Goal: Task Accomplishment & Management: Complete application form

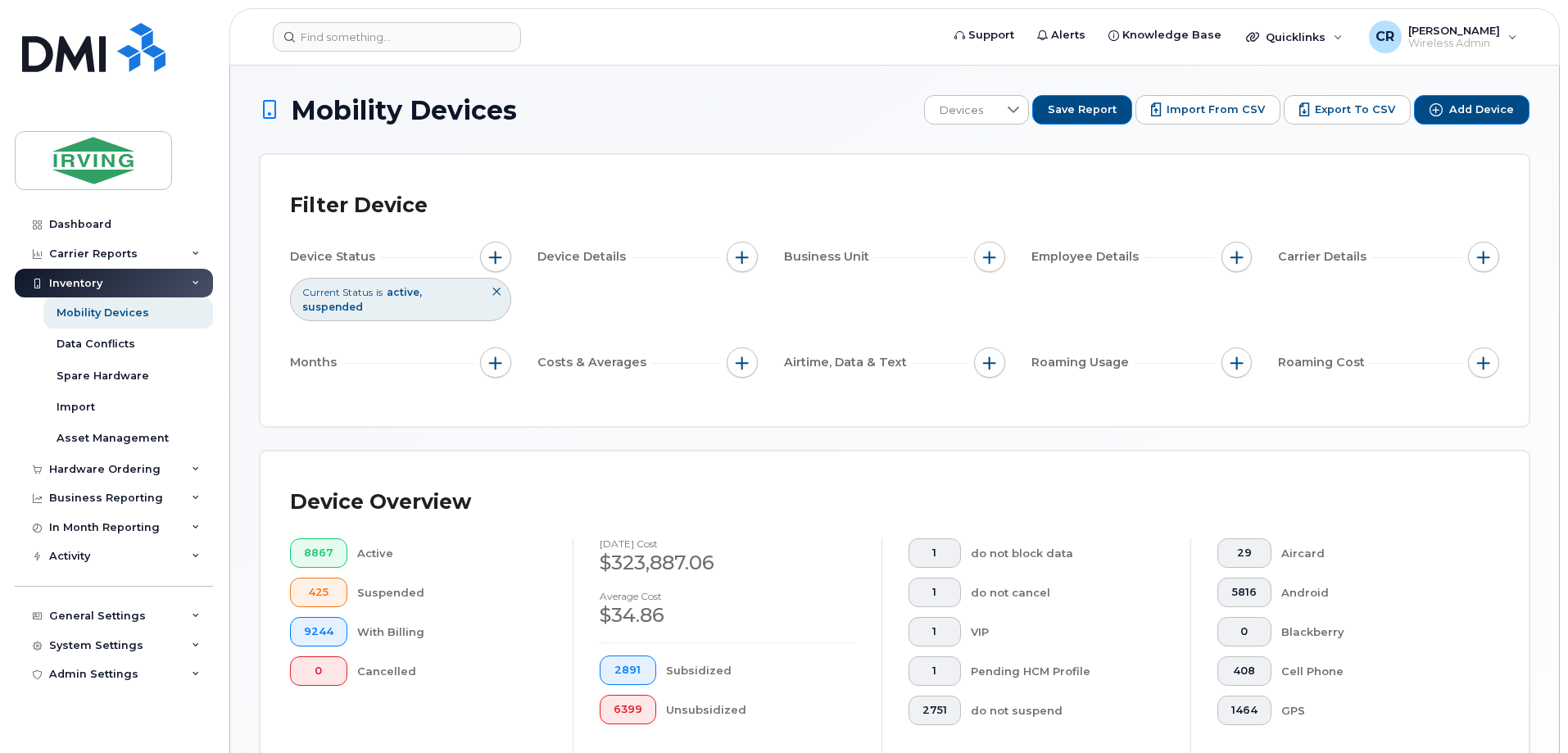
scroll to position [374, 0]
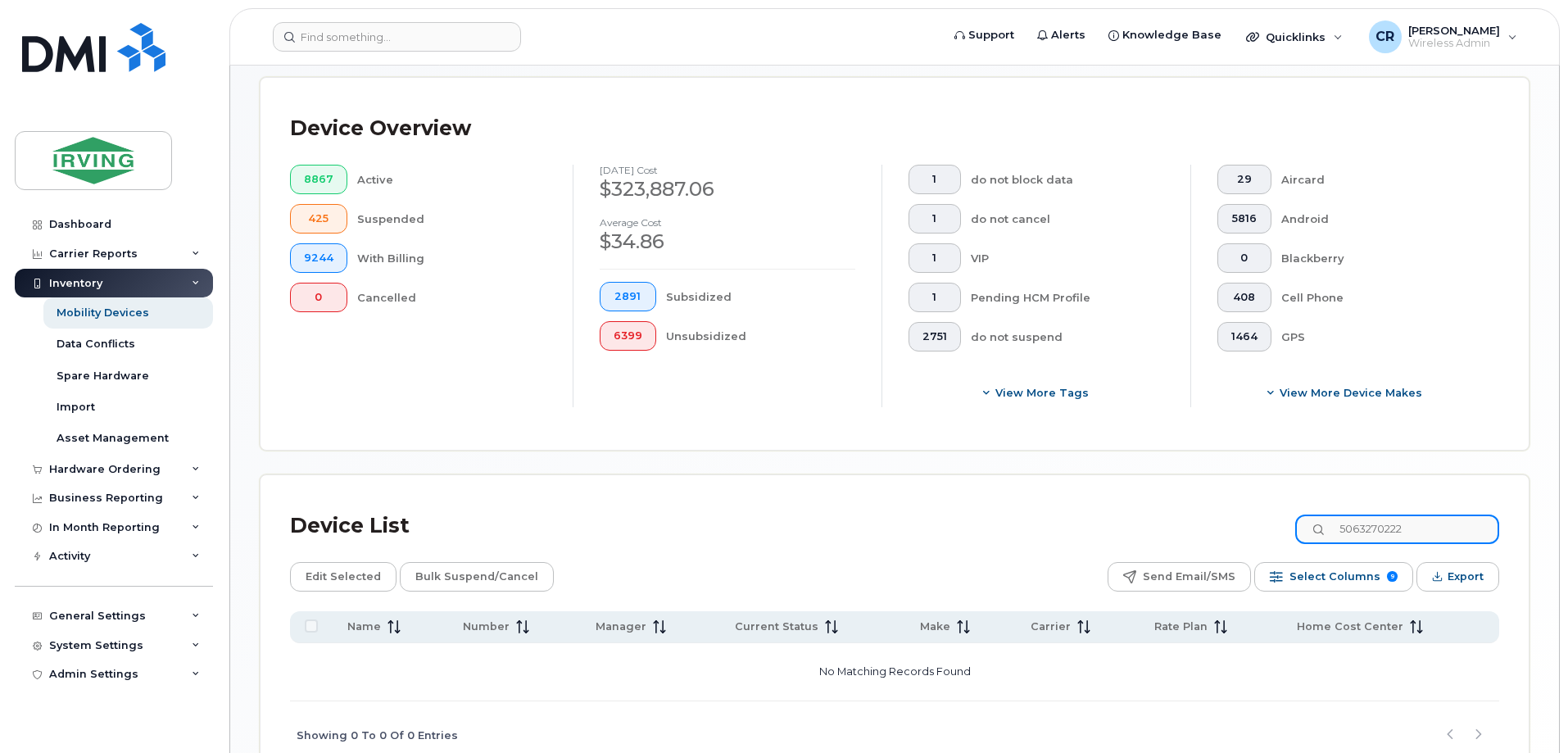
drag, startPoint x: 1449, startPoint y: 513, endPoint x: 712, endPoint y: 524, distance: 737.1
click at [712, 524] on div "Device List 5063270222" at bounding box center [895, 525] width 1209 height 42
paste input "2714353"
drag, startPoint x: 1472, startPoint y: 521, endPoint x: 890, endPoint y: 543, distance: 582.4
click at [929, 543] on div "Device List 5062714353 Edit Selected Bulk Suspend/Cancel Send Email/SMS Select …" at bounding box center [895, 637] width 1209 height 265
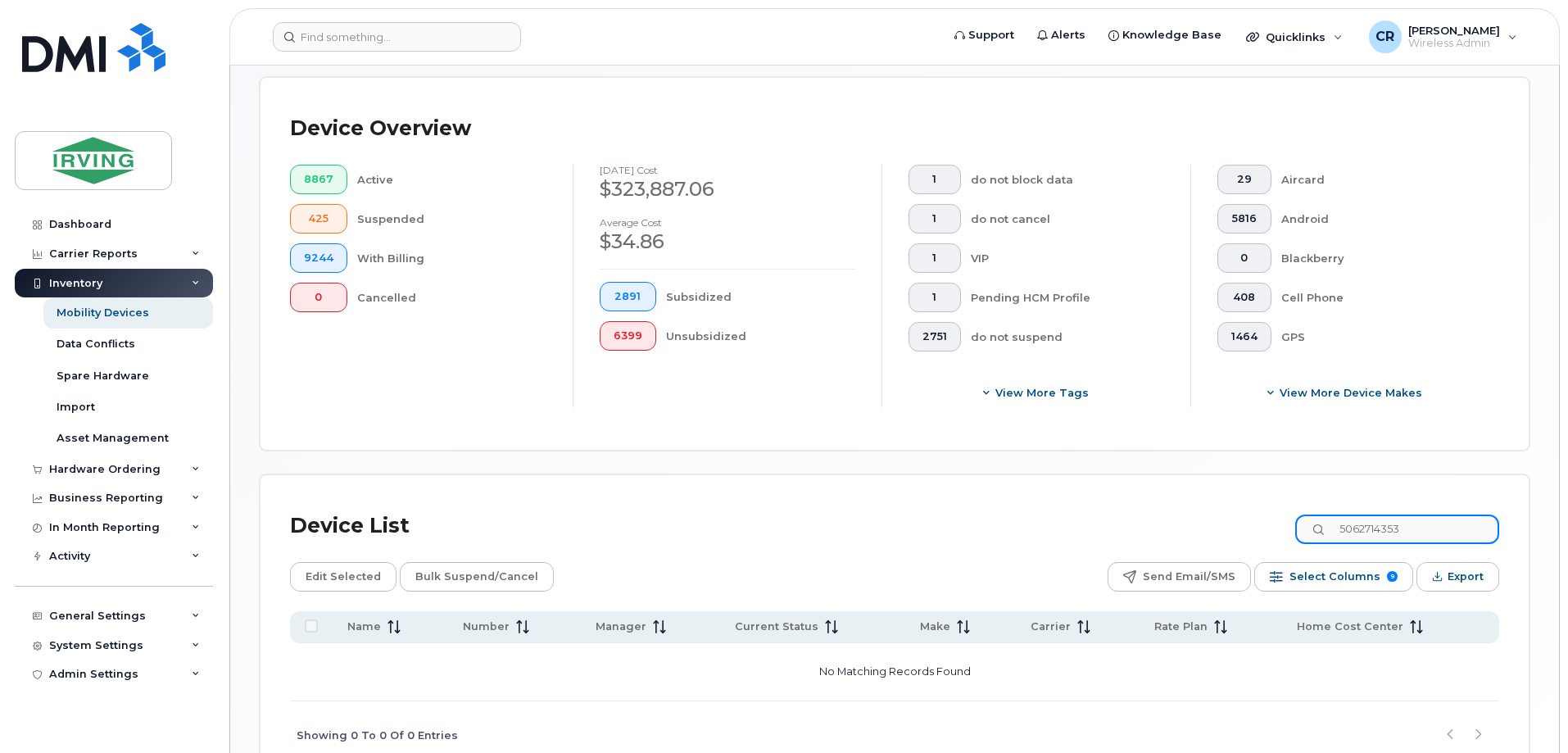
paste input "-271-7191"
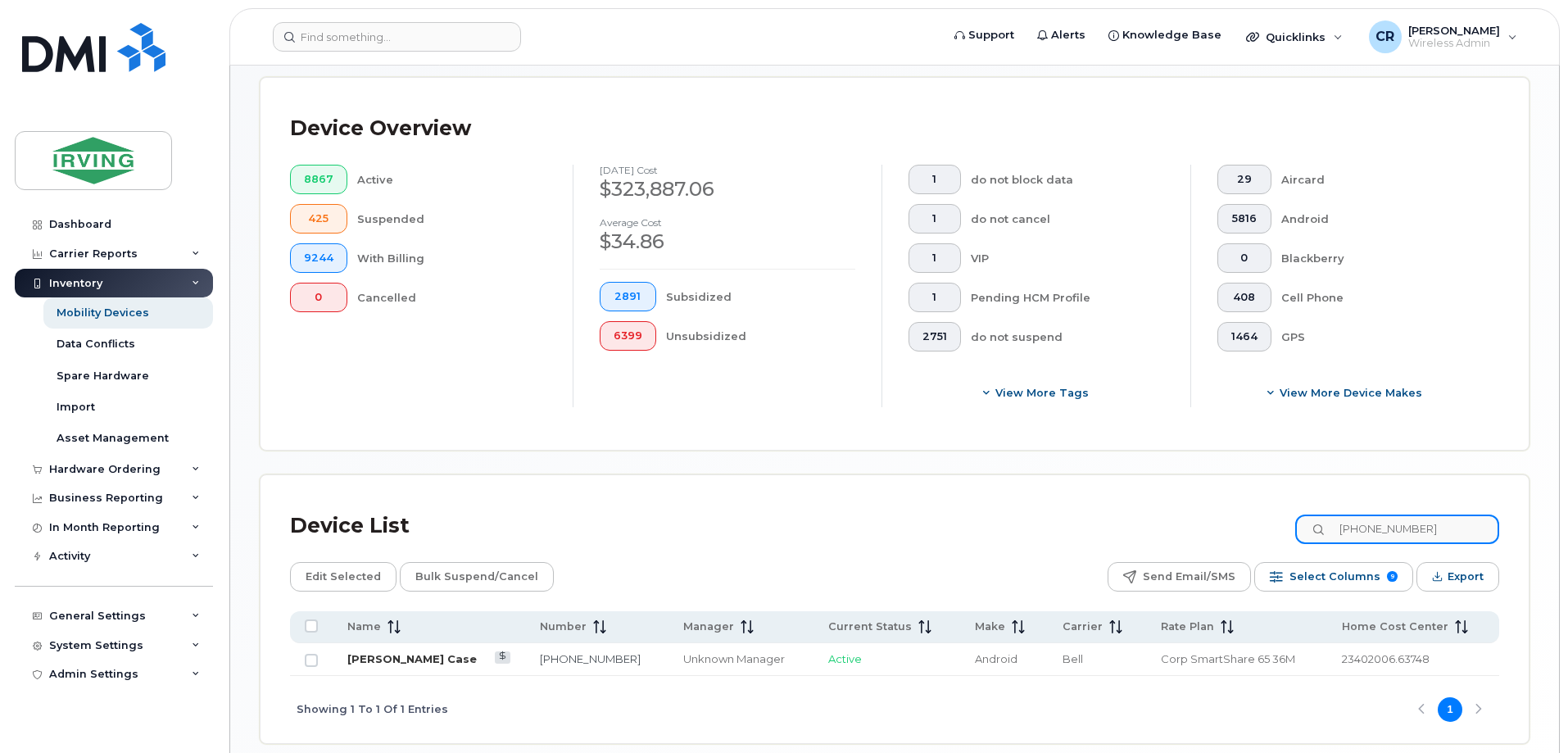
type input "506-271-7191"
click at [372, 652] on link "Myles Case" at bounding box center [412, 658] width 130 height 13
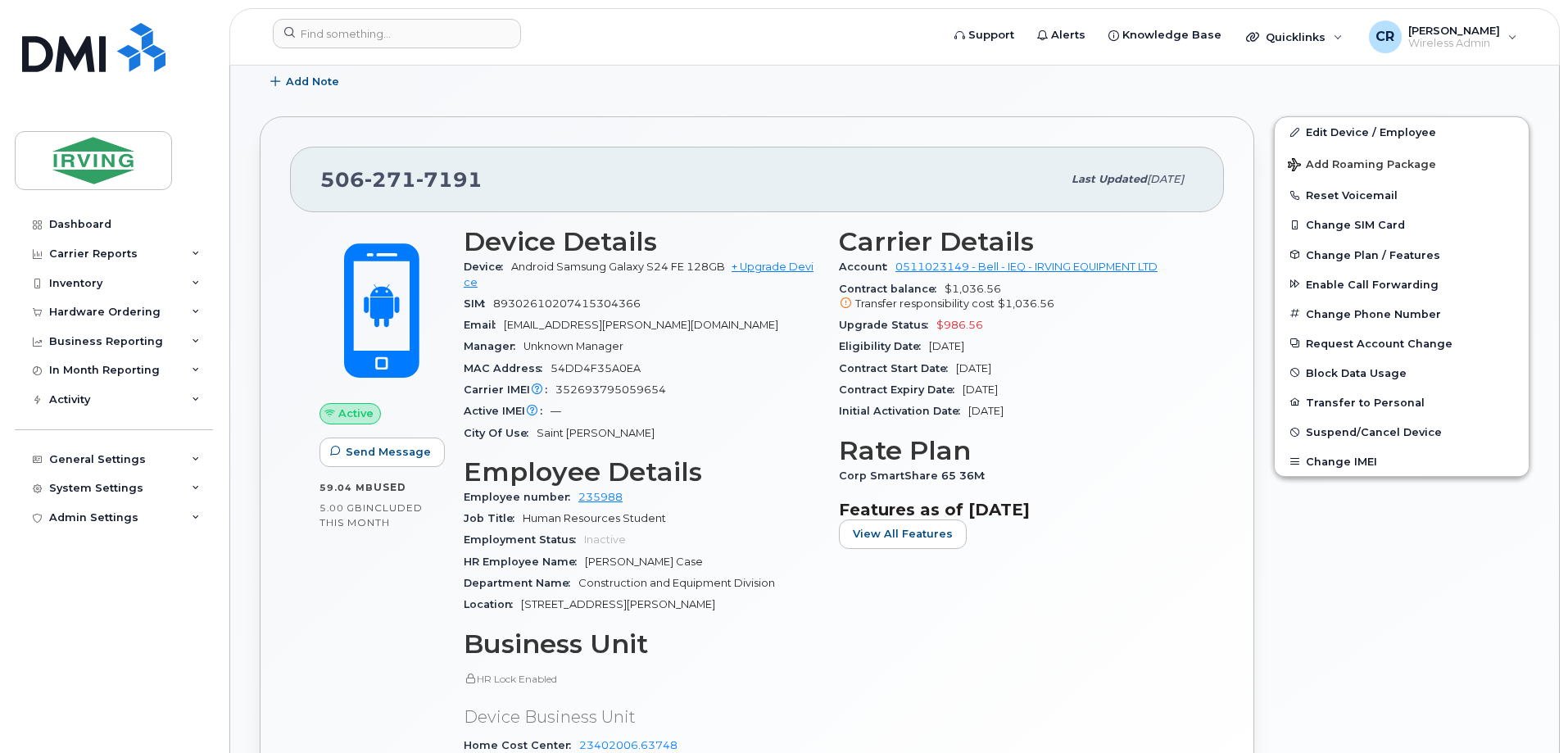
scroll to position [164, 0]
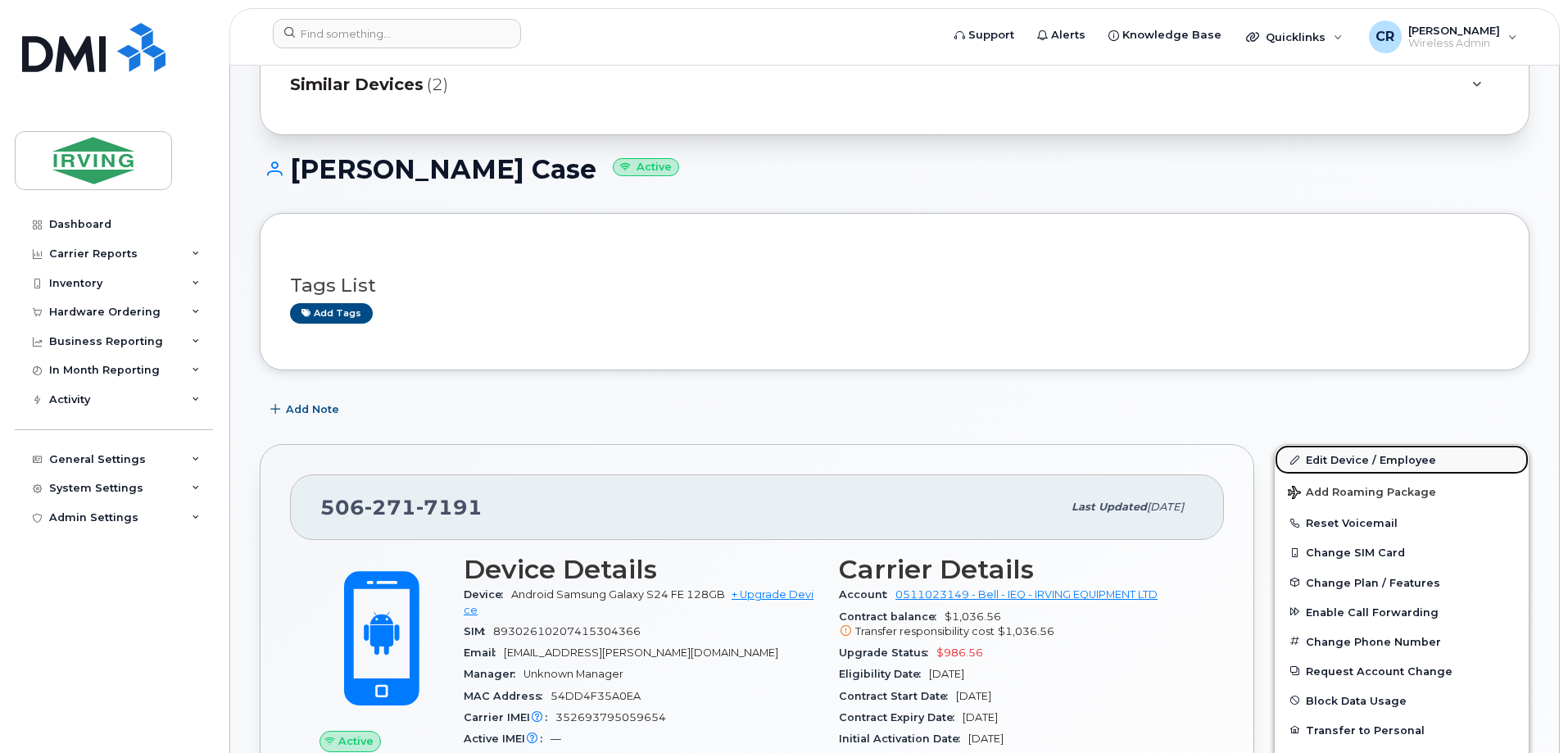
click at [1394, 461] on link "Edit Device / Employee" at bounding box center [1401, 459] width 254 height 29
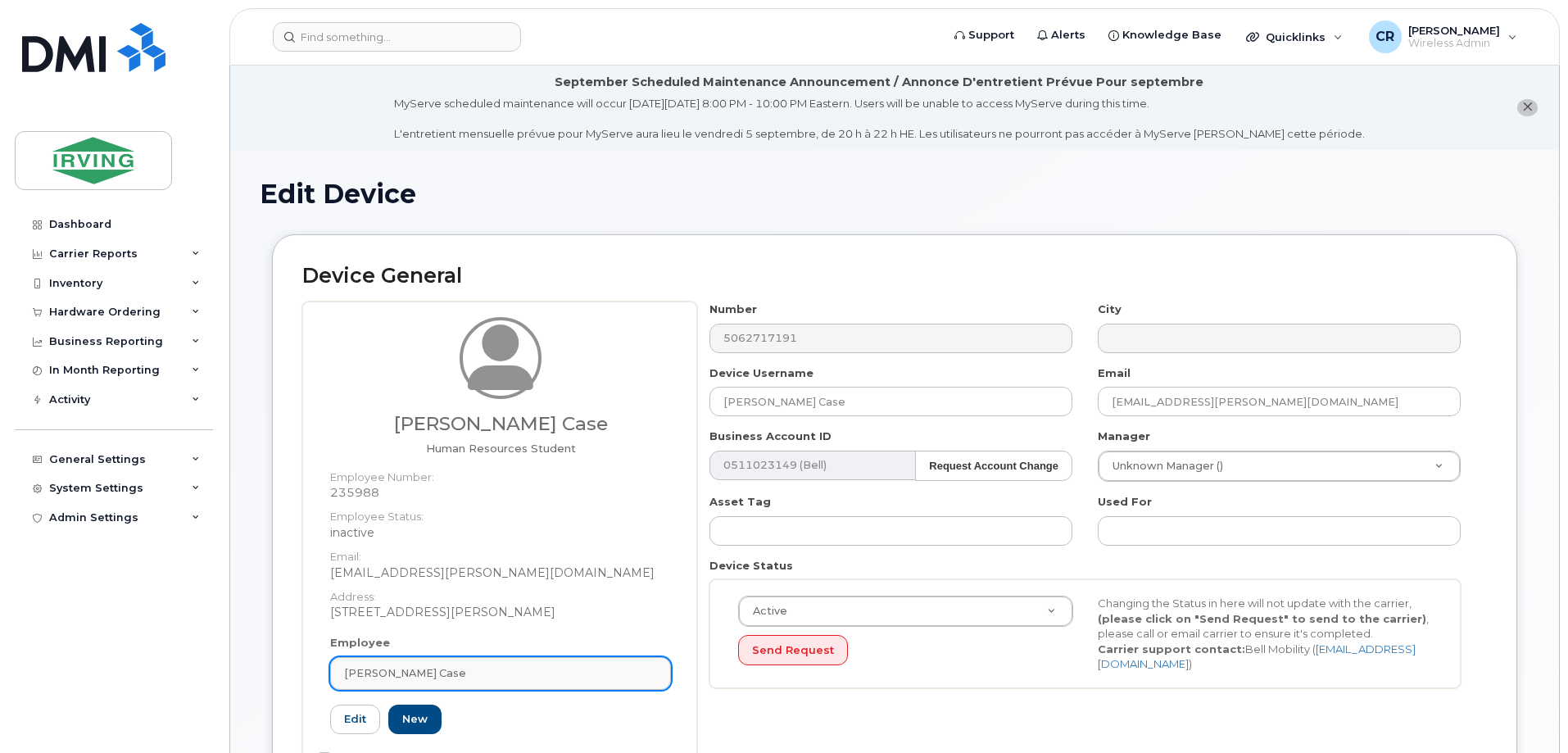
click at [426, 671] on div "[PERSON_NAME] Case" at bounding box center [500, 673] width 313 height 16
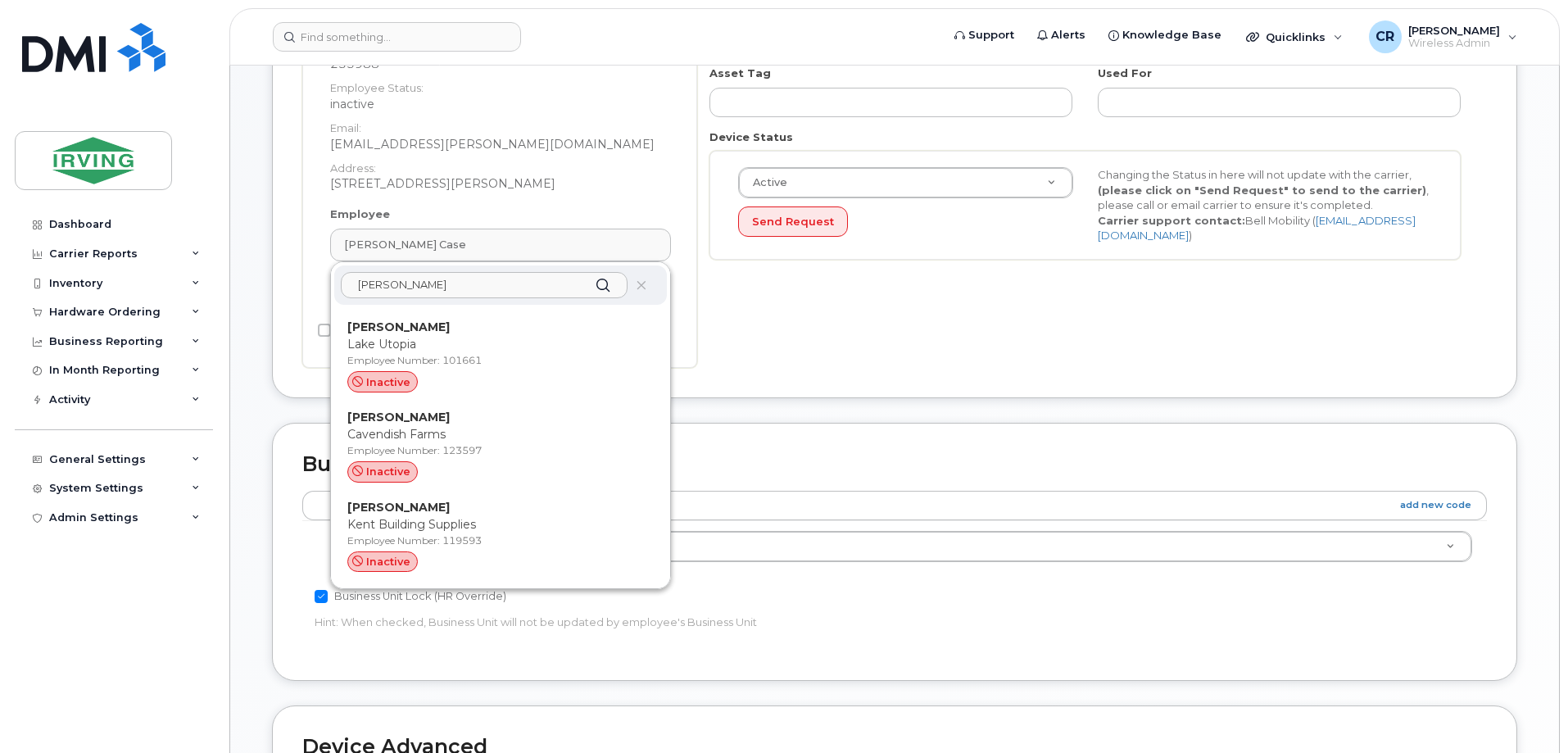
scroll to position [328, 0]
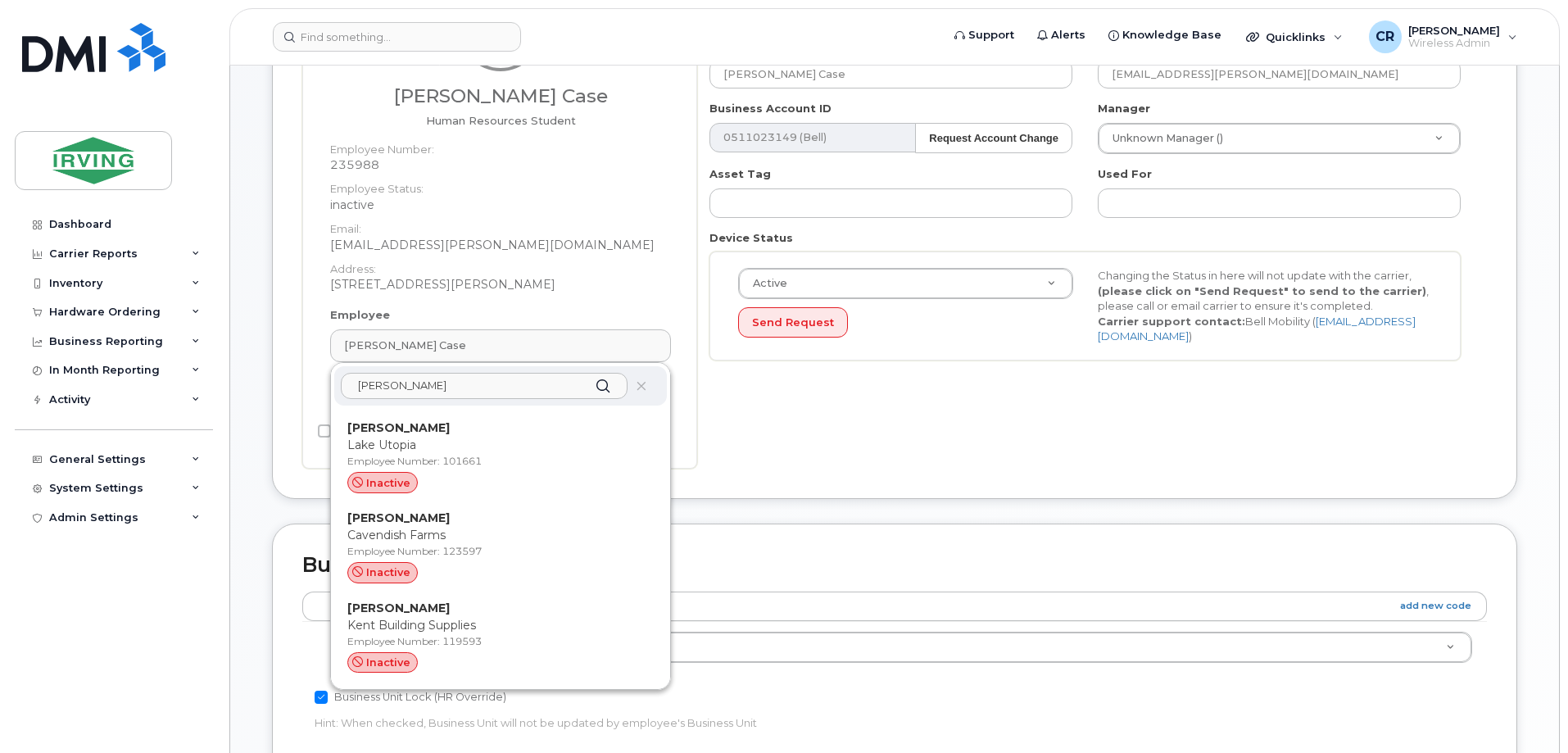
drag, startPoint x: 286, startPoint y: 384, endPoint x: 274, endPoint y: 383, distance: 12.0
click at [279, 384] on div "Device General Myles Case Human Resources Student Employee Number: 235988 Emplo…" at bounding box center [894, 203] width 1245 height 593
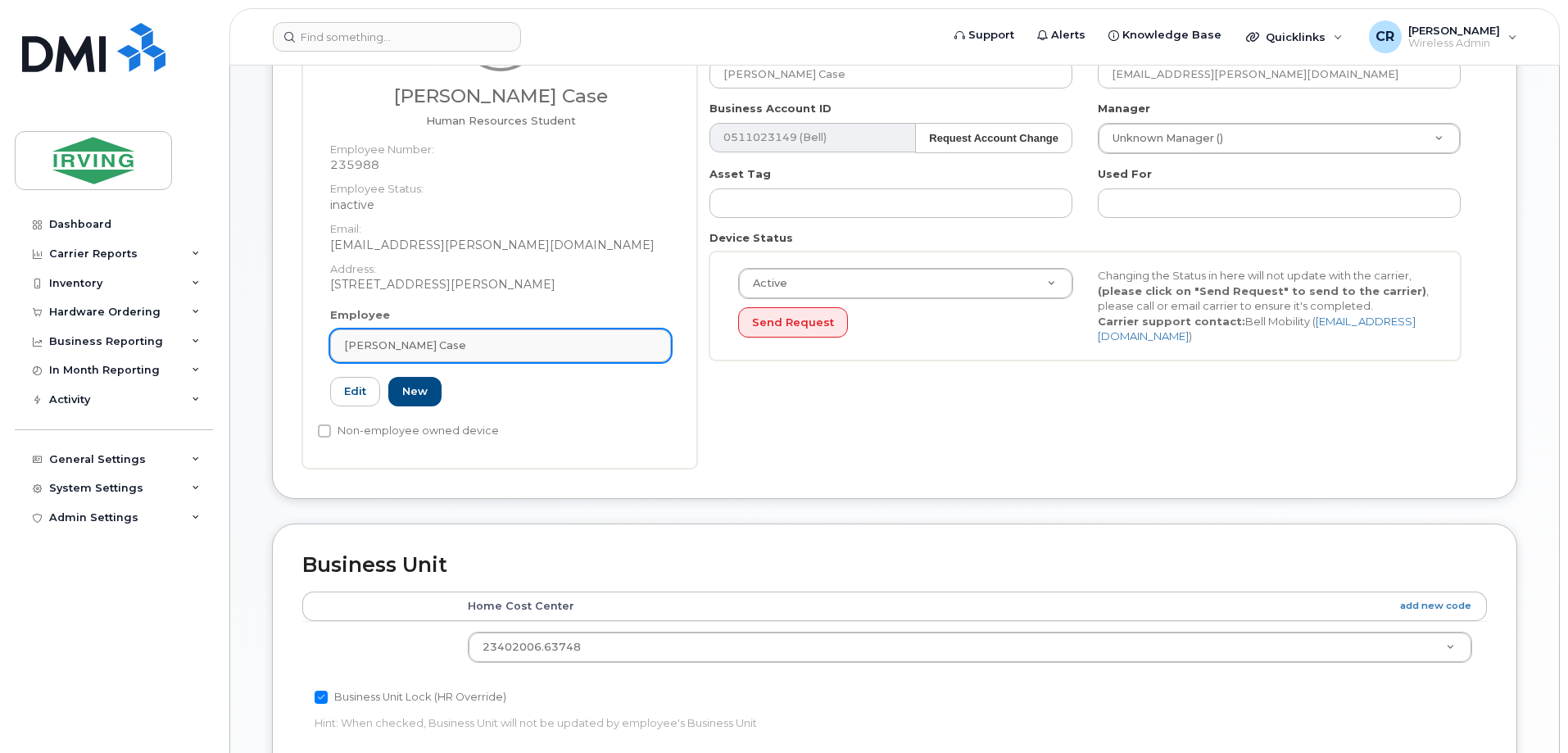
click at [480, 345] on div "Myles Case" at bounding box center [500, 346] width 313 height 16
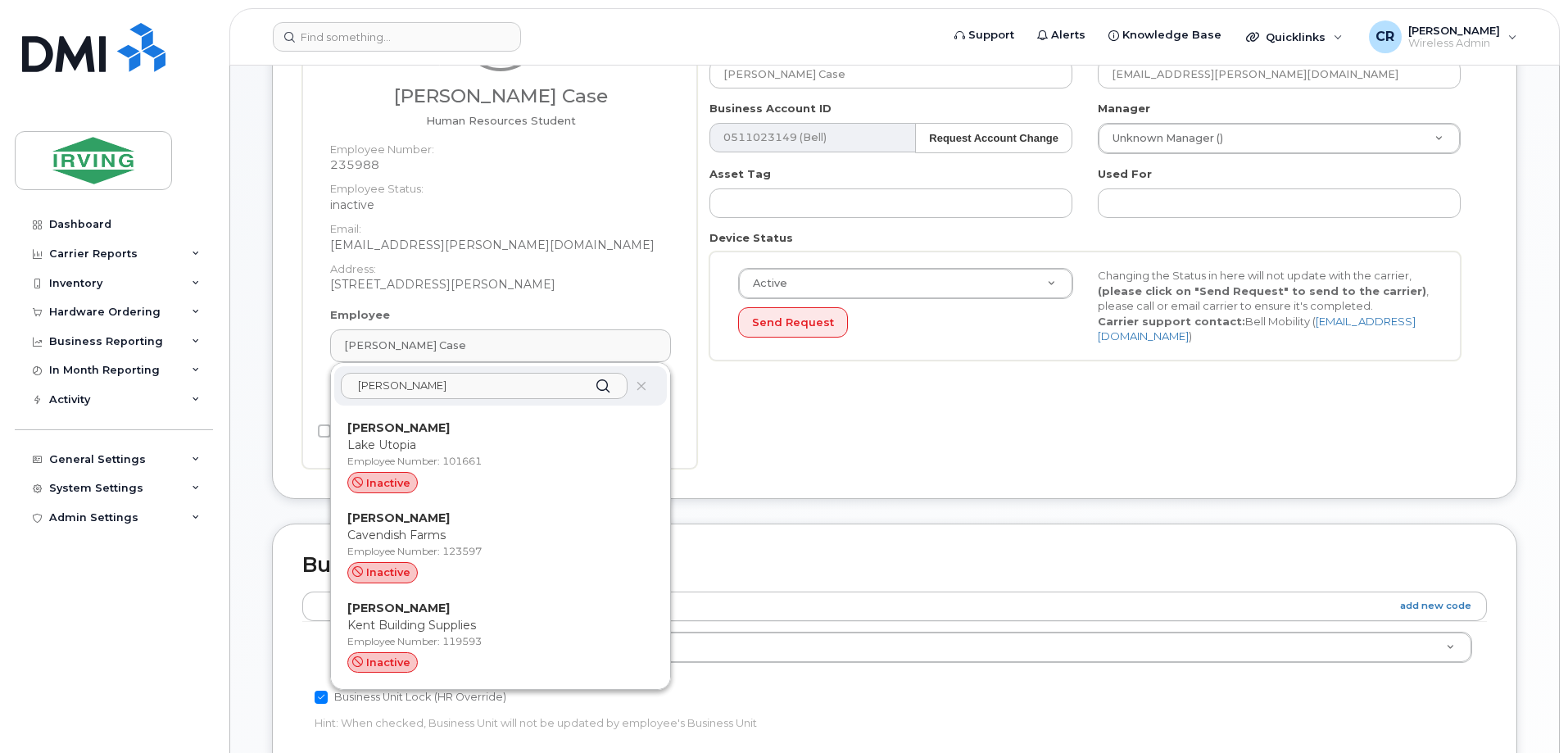
click at [423, 387] on input "LYNCH" at bounding box center [484, 386] width 287 height 27
drag, startPoint x: 423, startPoint y: 387, endPoint x: 294, endPoint y: 378, distance: 129.3
click at [294, 378] on div "Device General Myles Case Human Resources Student Employee Number: 235988 Emplo…" at bounding box center [894, 203] width 1245 height 593
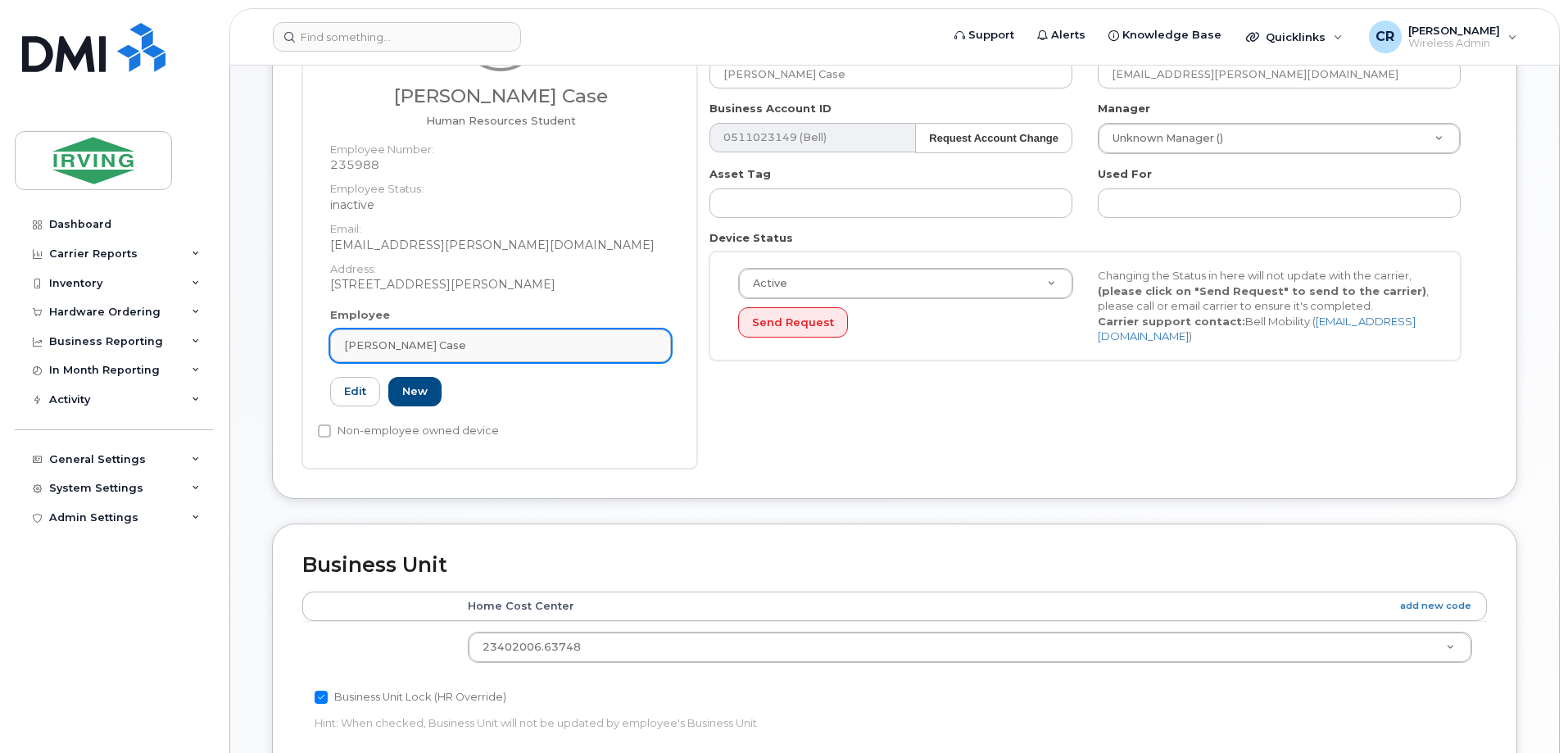
click at [412, 342] on div "Myles Case" at bounding box center [500, 346] width 313 height 16
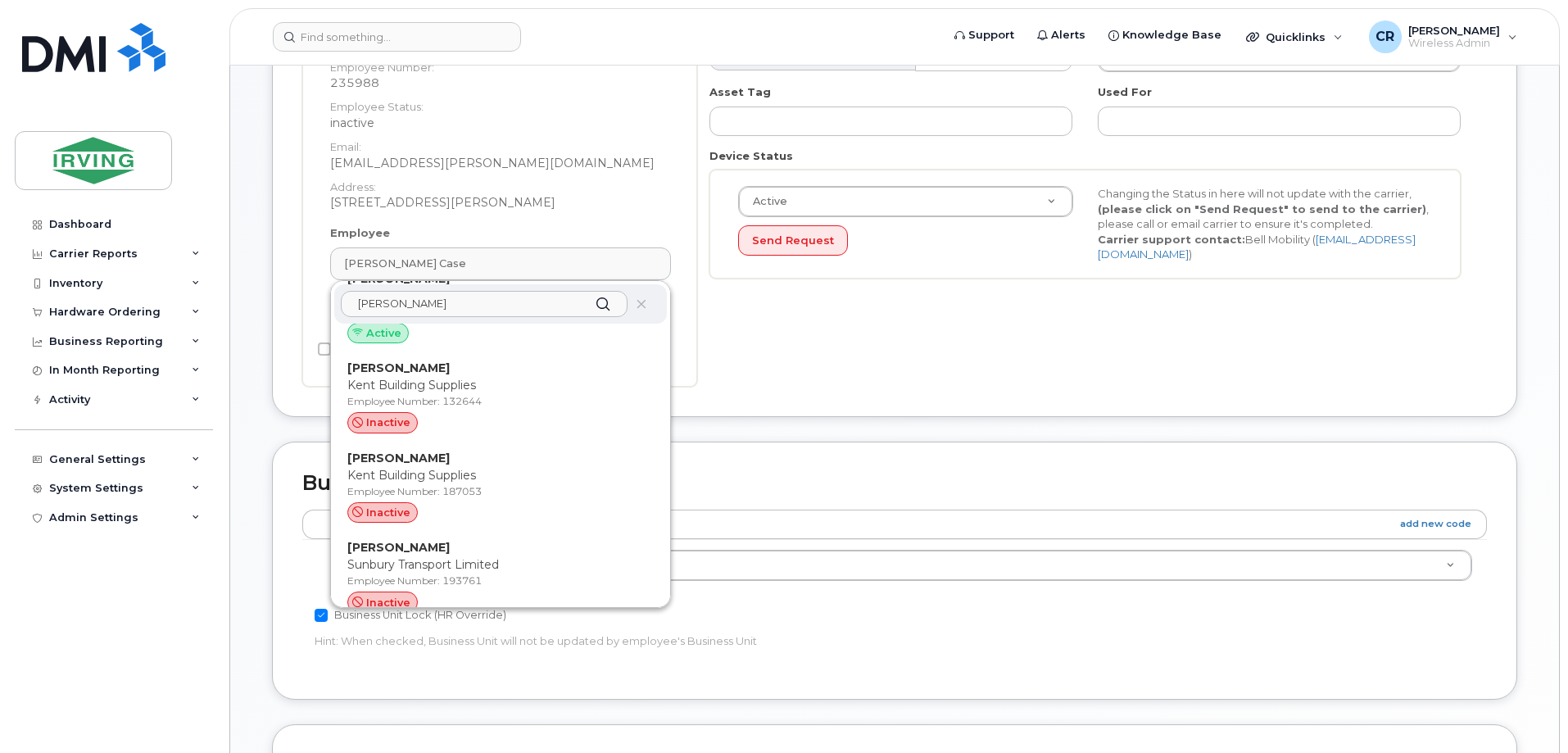
scroll to position [8709, 0]
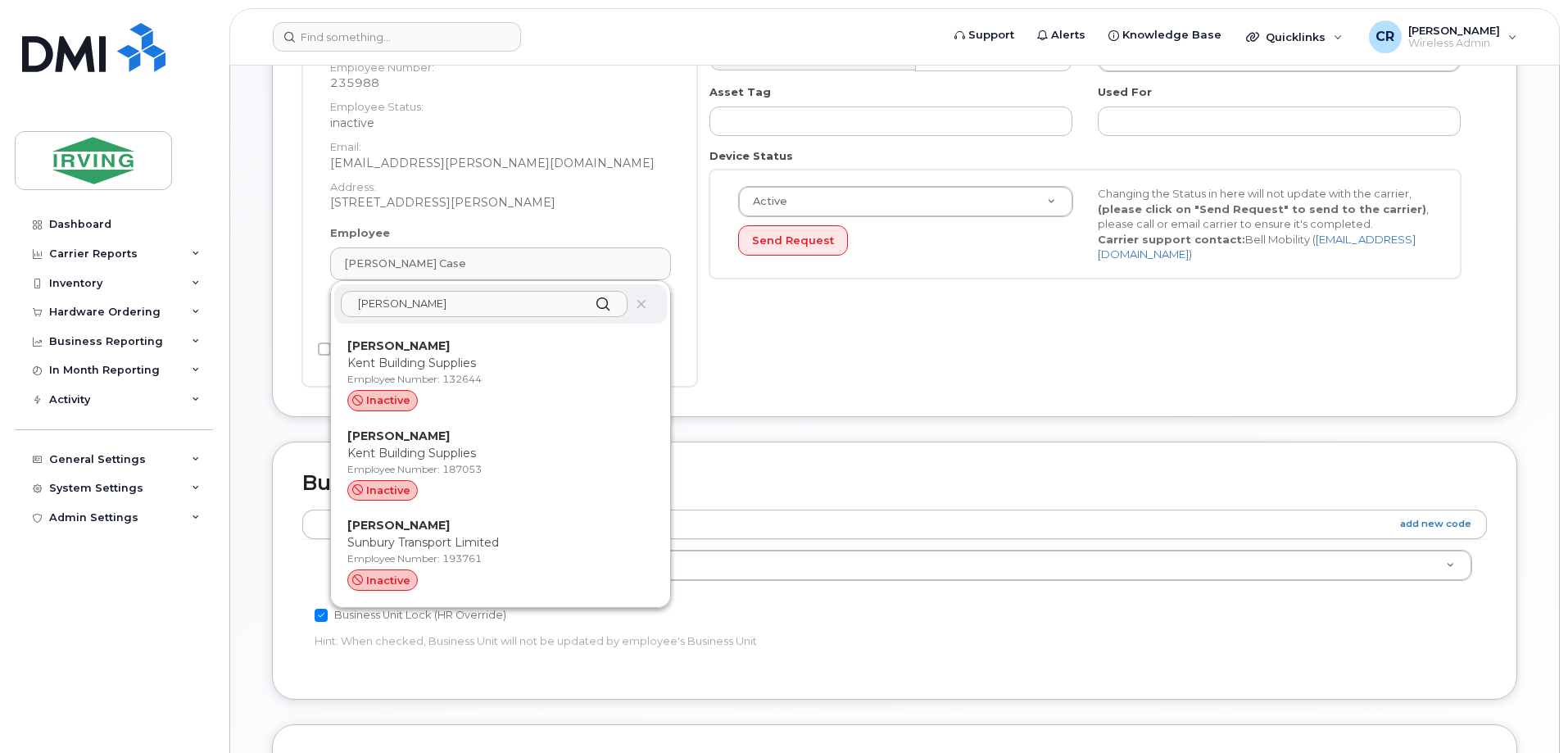
click at [431, 299] on input "zachar" at bounding box center [484, 303] width 287 height 27
drag, startPoint x: 452, startPoint y: 305, endPoint x: 310, endPoint y: 300, distance: 142.1
click at [310, 300] on div "Myles Case Human Resources Student Employee Number: 235988 Employee Status: ina…" at bounding box center [499, 139] width 394 height 495
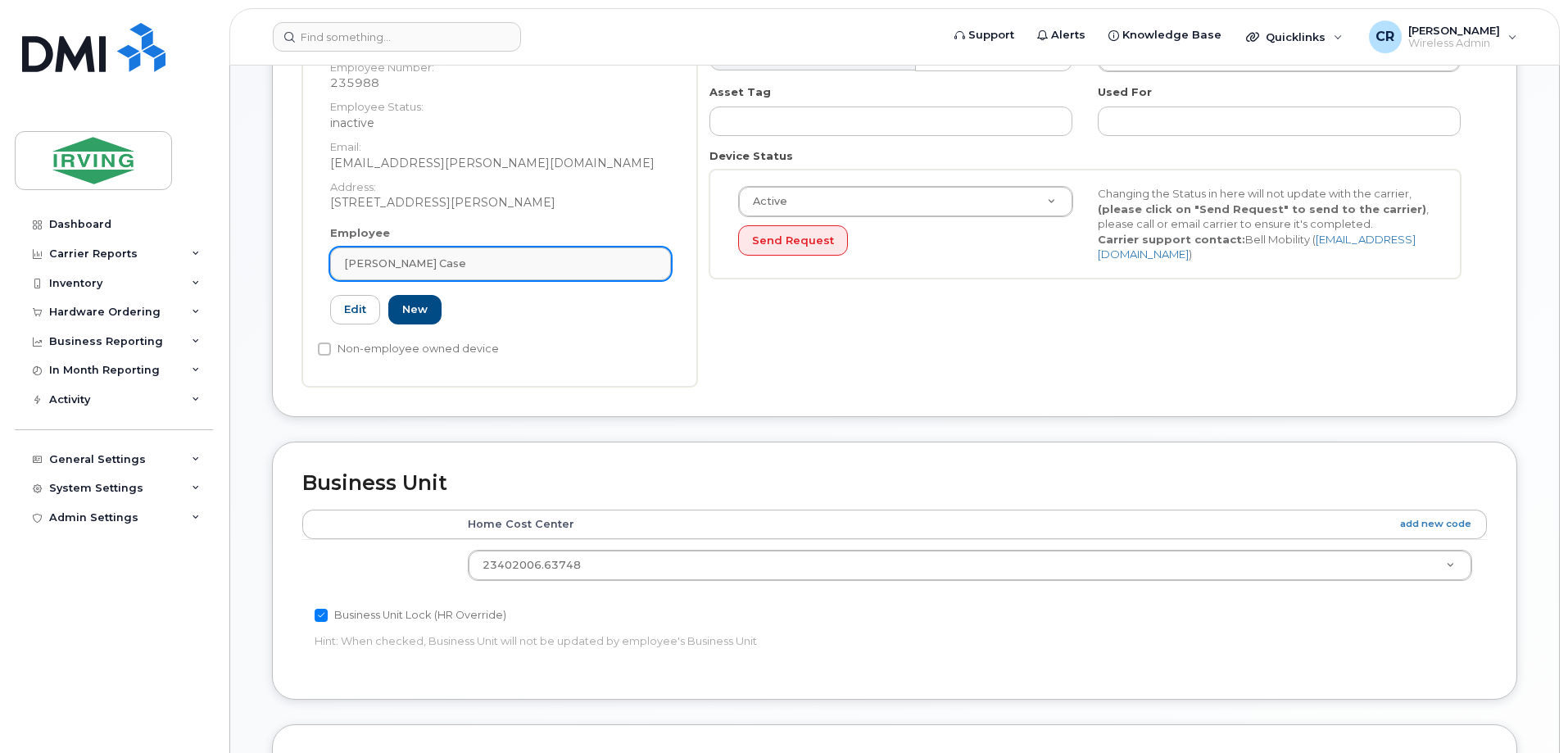
click at [396, 263] on span "Myles Case" at bounding box center [405, 263] width 122 height 16
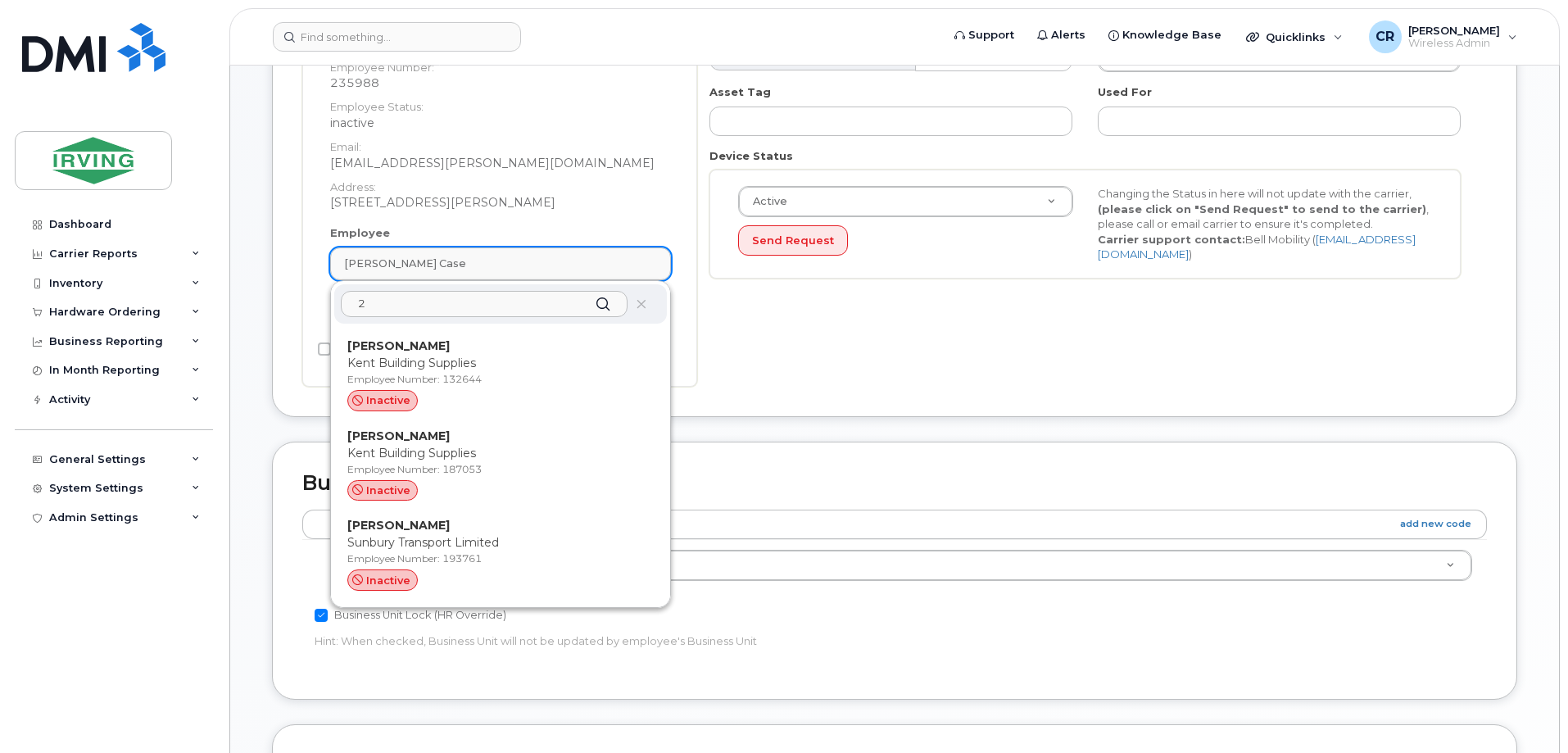
scroll to position [0, 0]
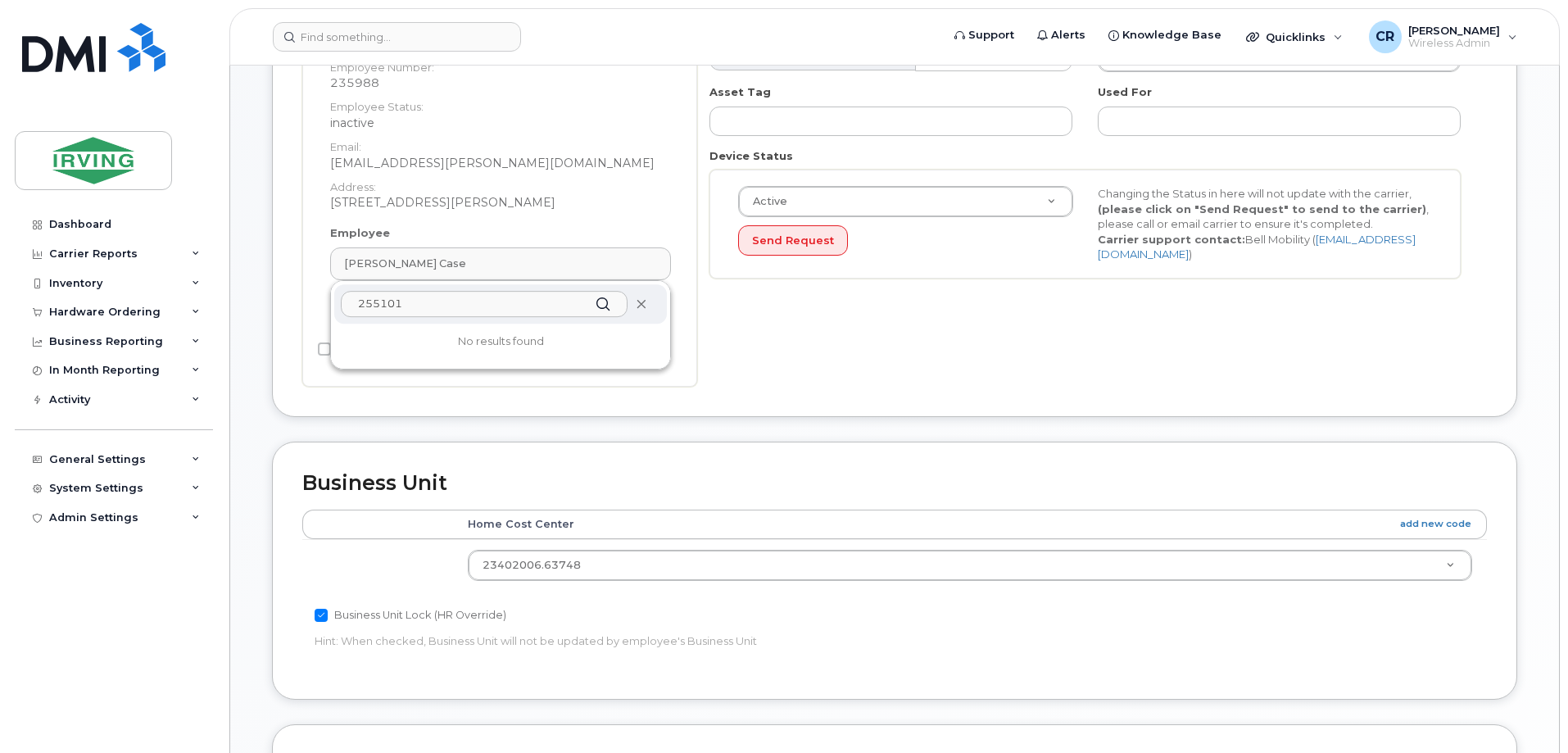
type input "255101"
click at [643, 299] on icon at bounding box center [641, 304] width 11 height 11
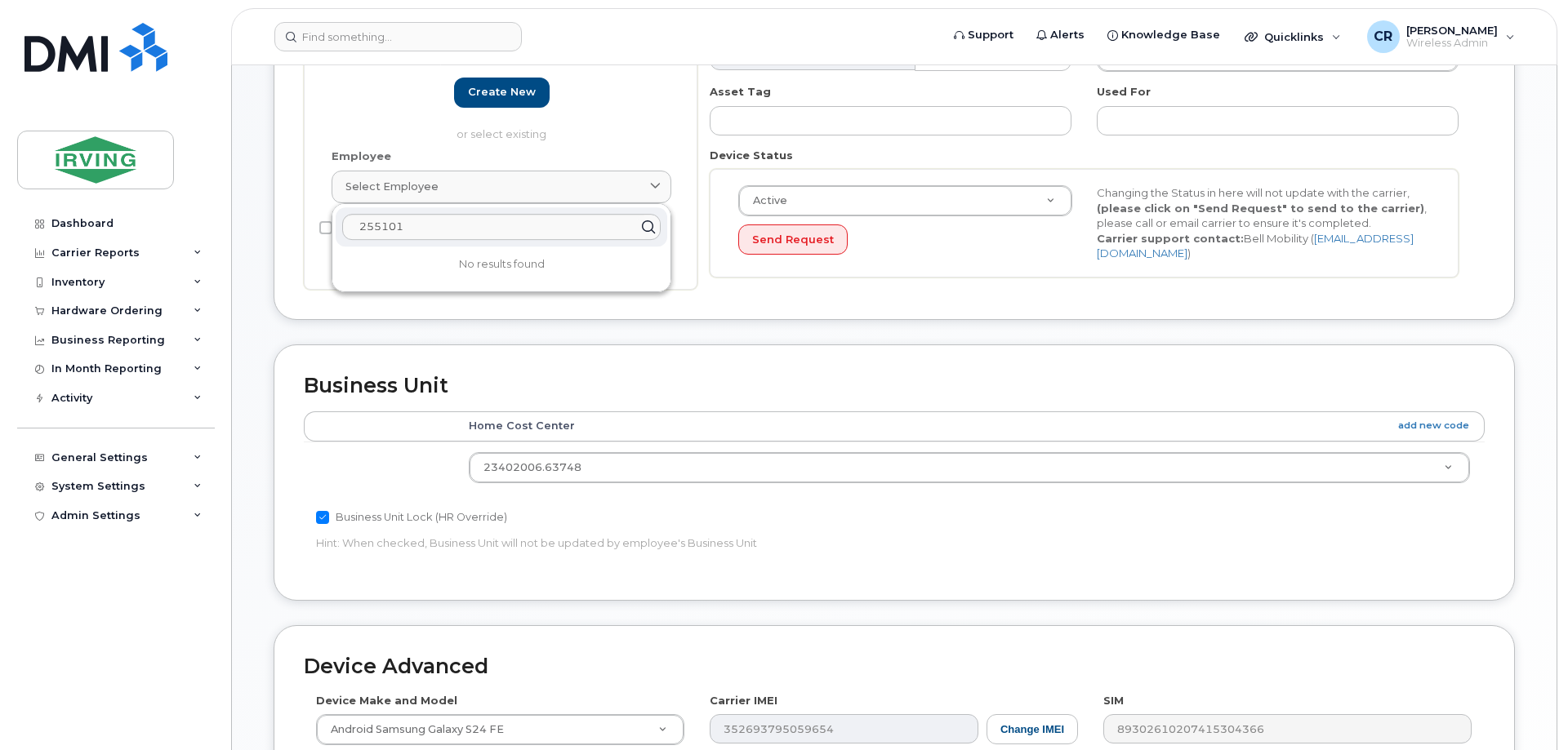
scroll to position [332, 0]
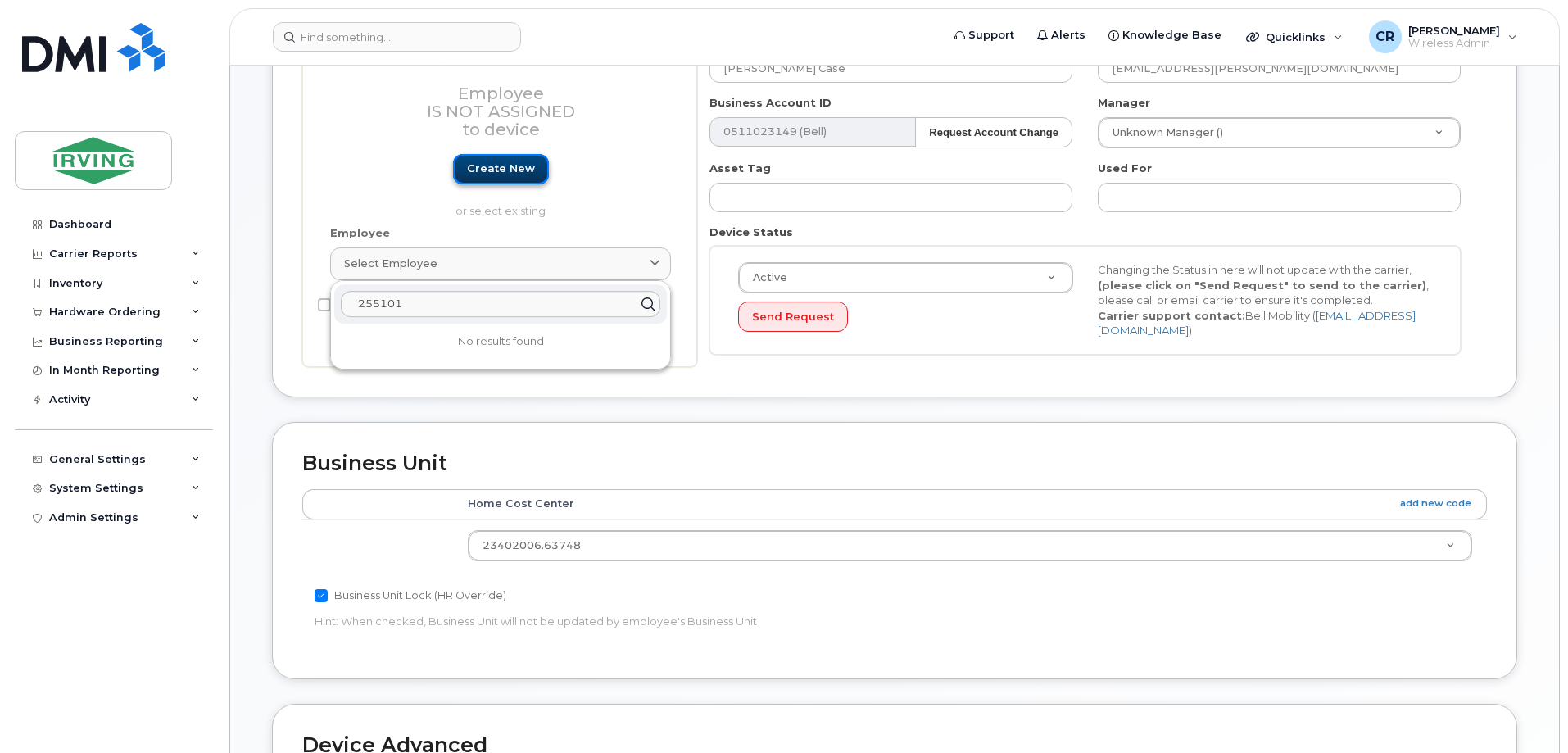
click at [504, 166] on link "Create new" at bounding box center [501, 169] width 96 height 30
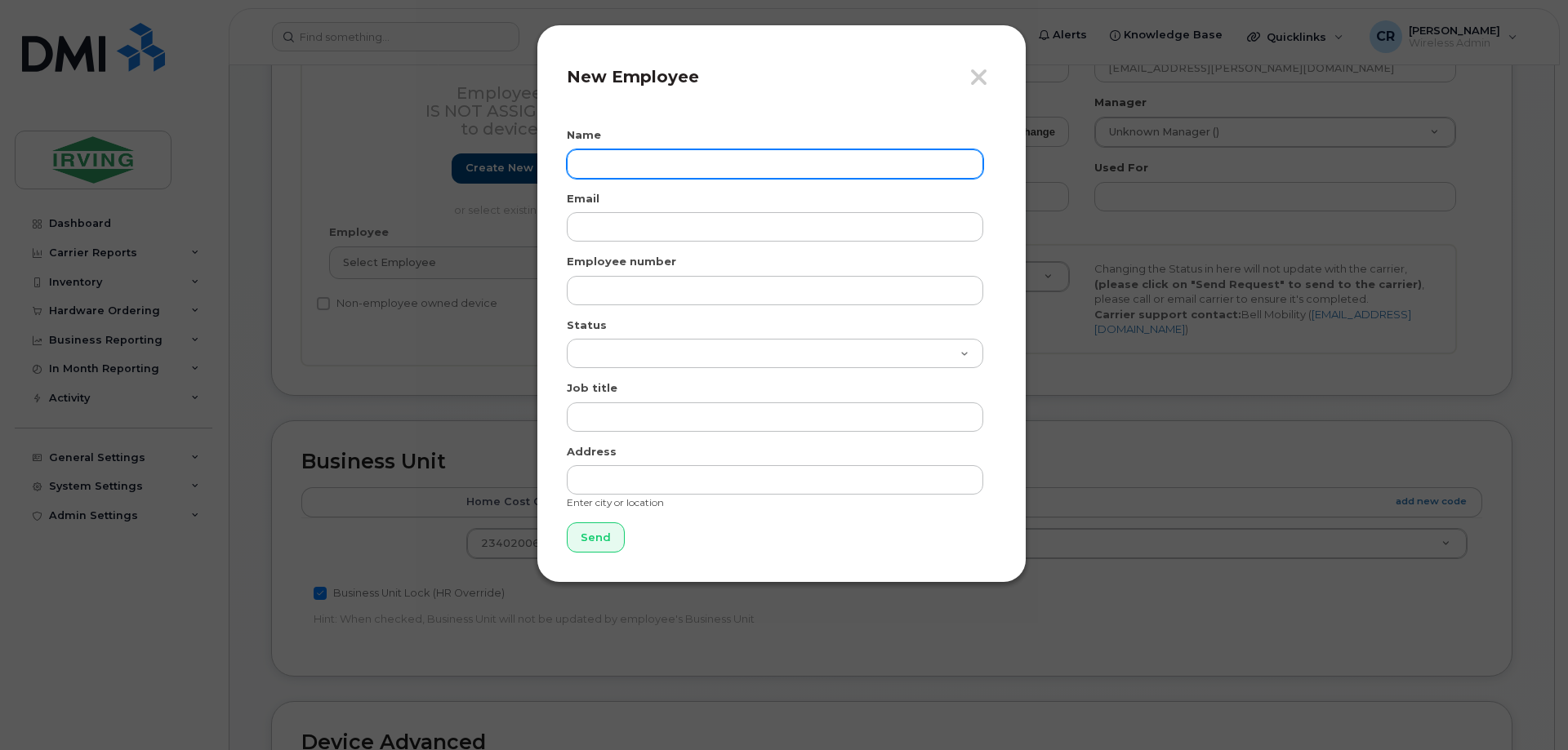
click at [743, 166] on input "text" at bounding box center [775, 164] width 417 height 29
type input "Zack Lynch"
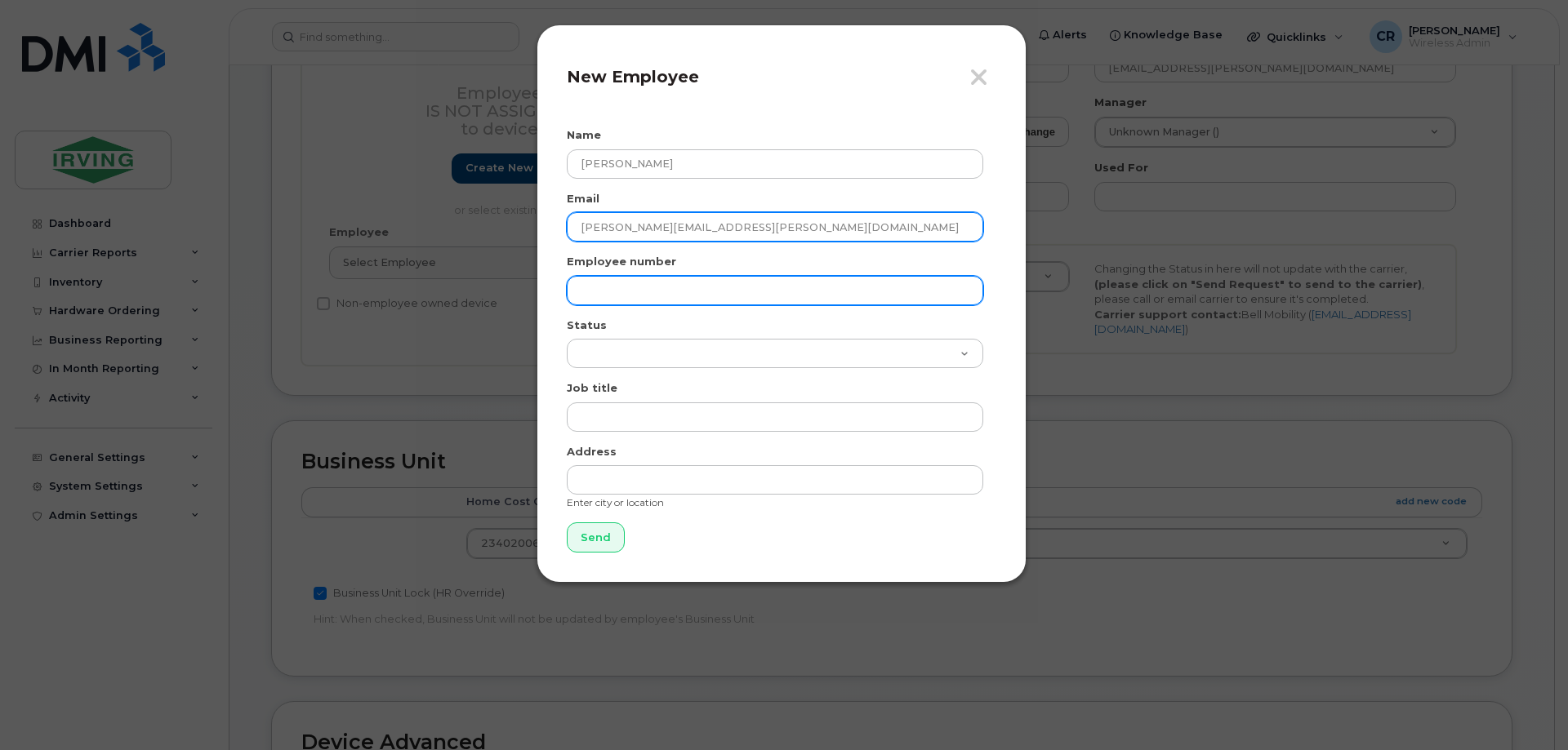
type input "lynch.zack@gulfoperators.com"
click at [715, 284] on input "text" at bounding box center [775, 290] width 417 height 29
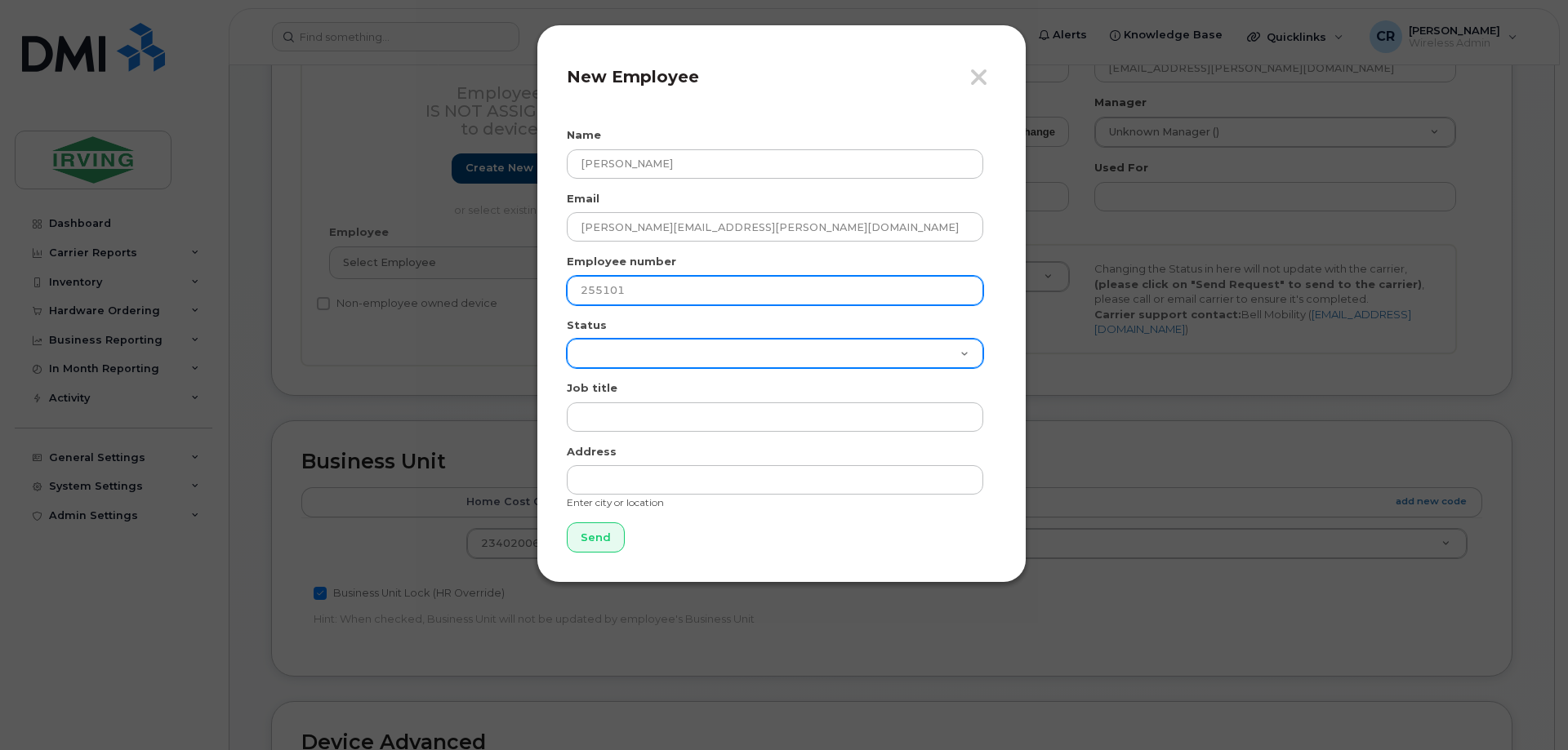
type input "255101"
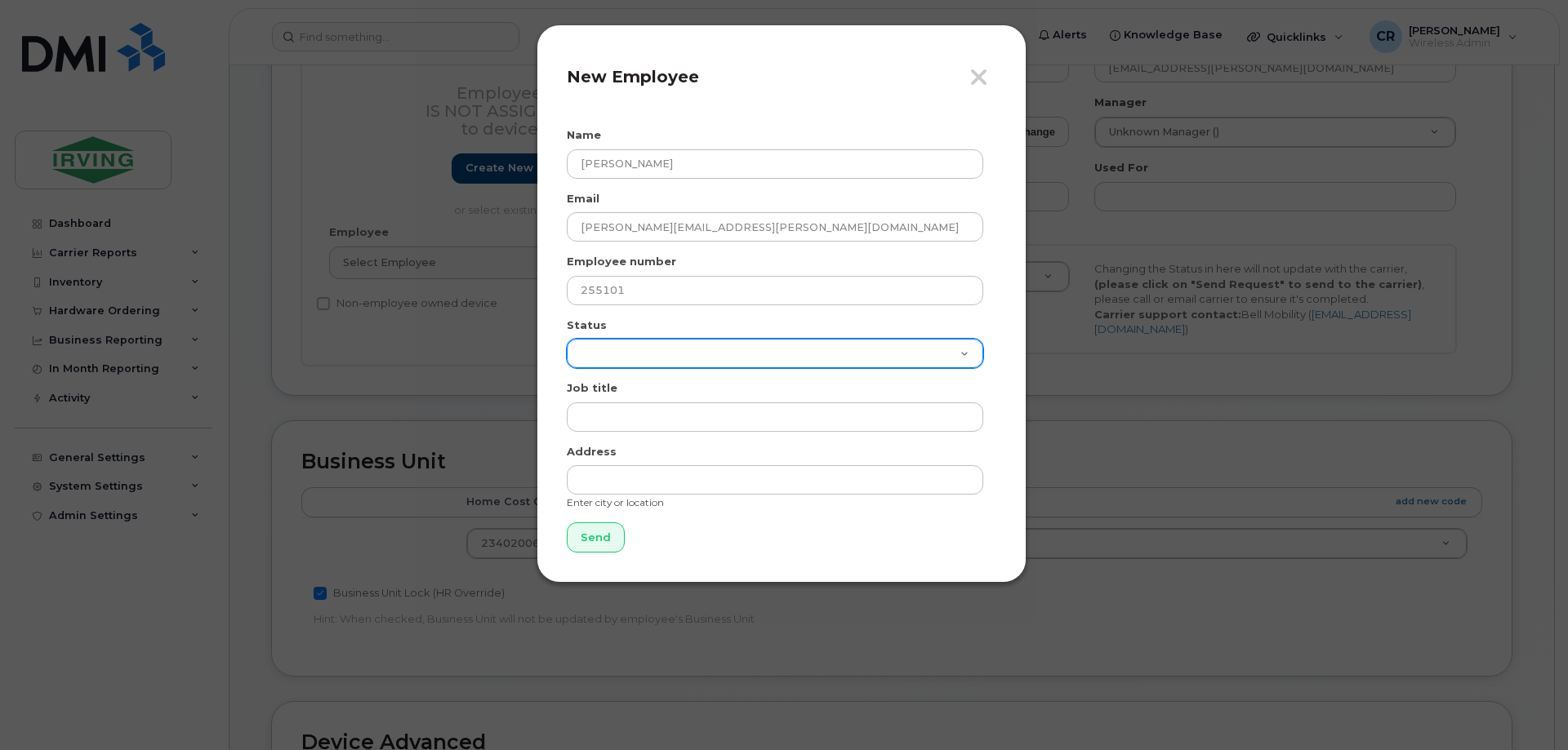
drag, startPoint x: 645, startPoint y: 350, endPoint x: 633, endPoint y: 362, distance: 17.0
click at [645, 350] on select "Active On-Leave Long Term Short Term Maternity Leave Temp Layoff Inactive" at bounding box center [775, 353] width 417 height 29
select select "active"
click at [566, 338] on select "Active On-Leave Long Term Short Term Maternity Leave Temp Layoff Inactive" at bounding box center [775, 353] width 417 height 29
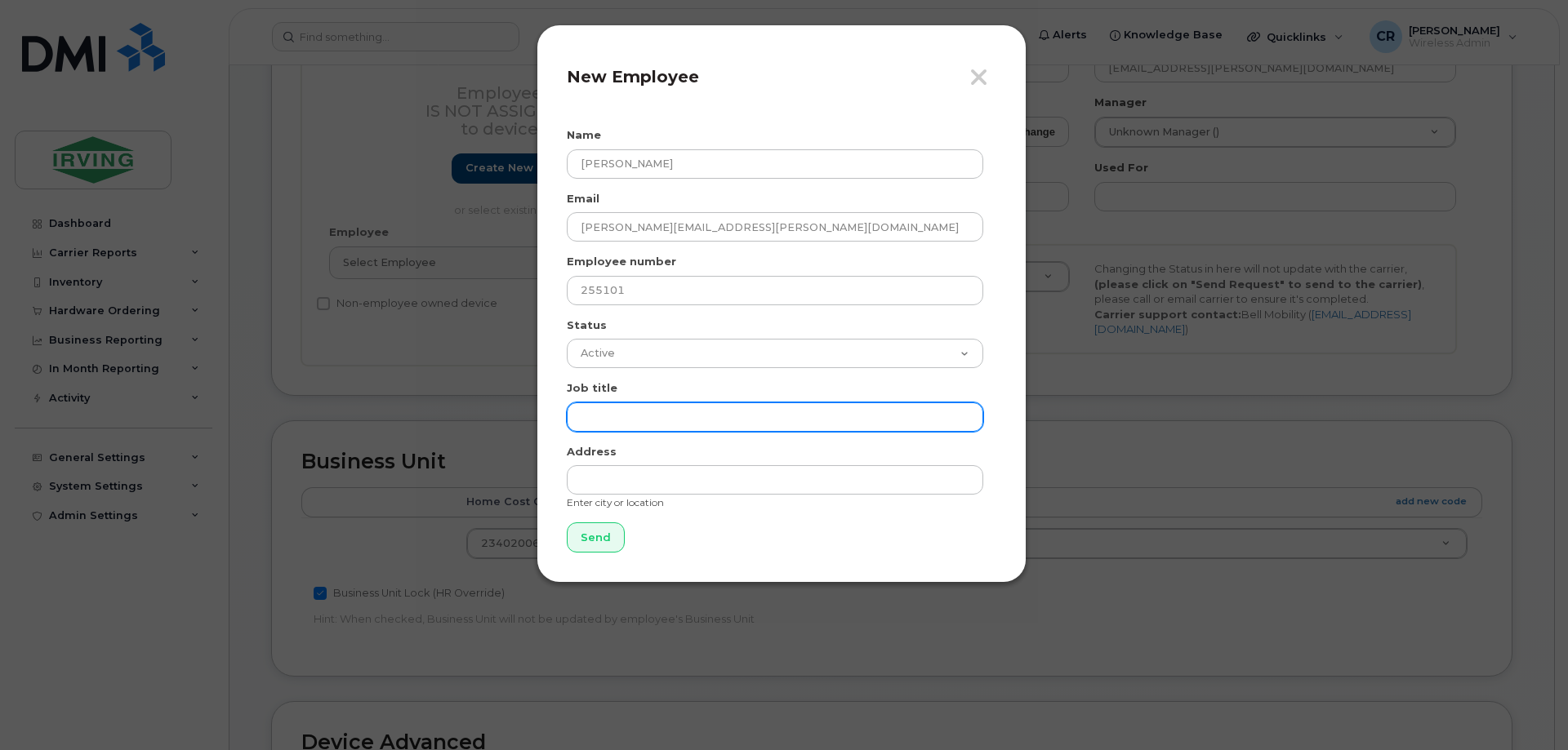
click at [618, 420] on input "text" at bounding box center [775, 418] width 417 height 29
click at [610, 418] on input "Taletn Acquisition Coordinator" at bounding box center [775, 418] width 417 height 29
type input "Talent Acquisition Coordinator"
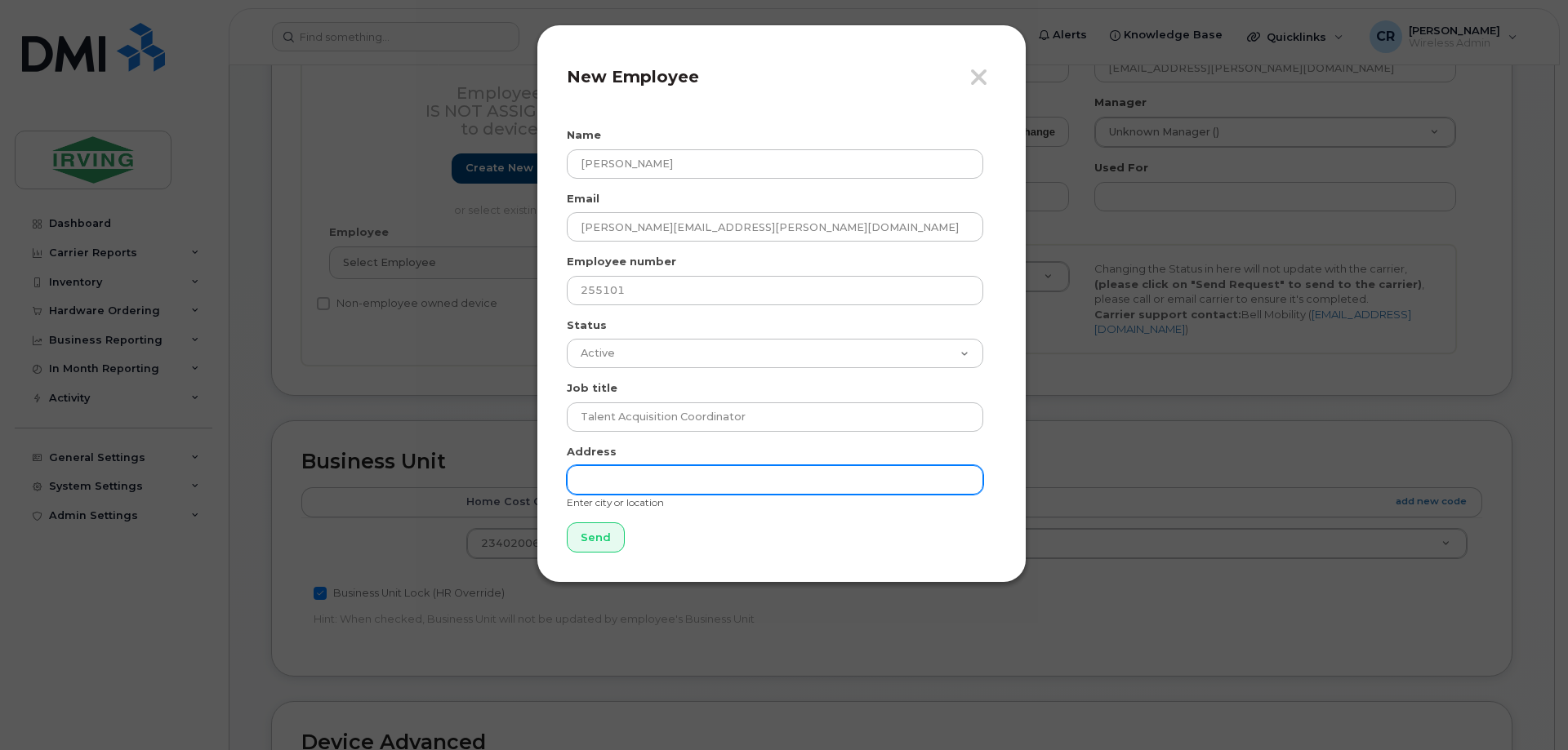
click at [636, 480] on input "text" at bounding box center [775, 480] width 417 height 29
click at [665, 482] on input "text" at bounding box center [775, 480] width 417 height 29
type input "380 Bayside Drive"
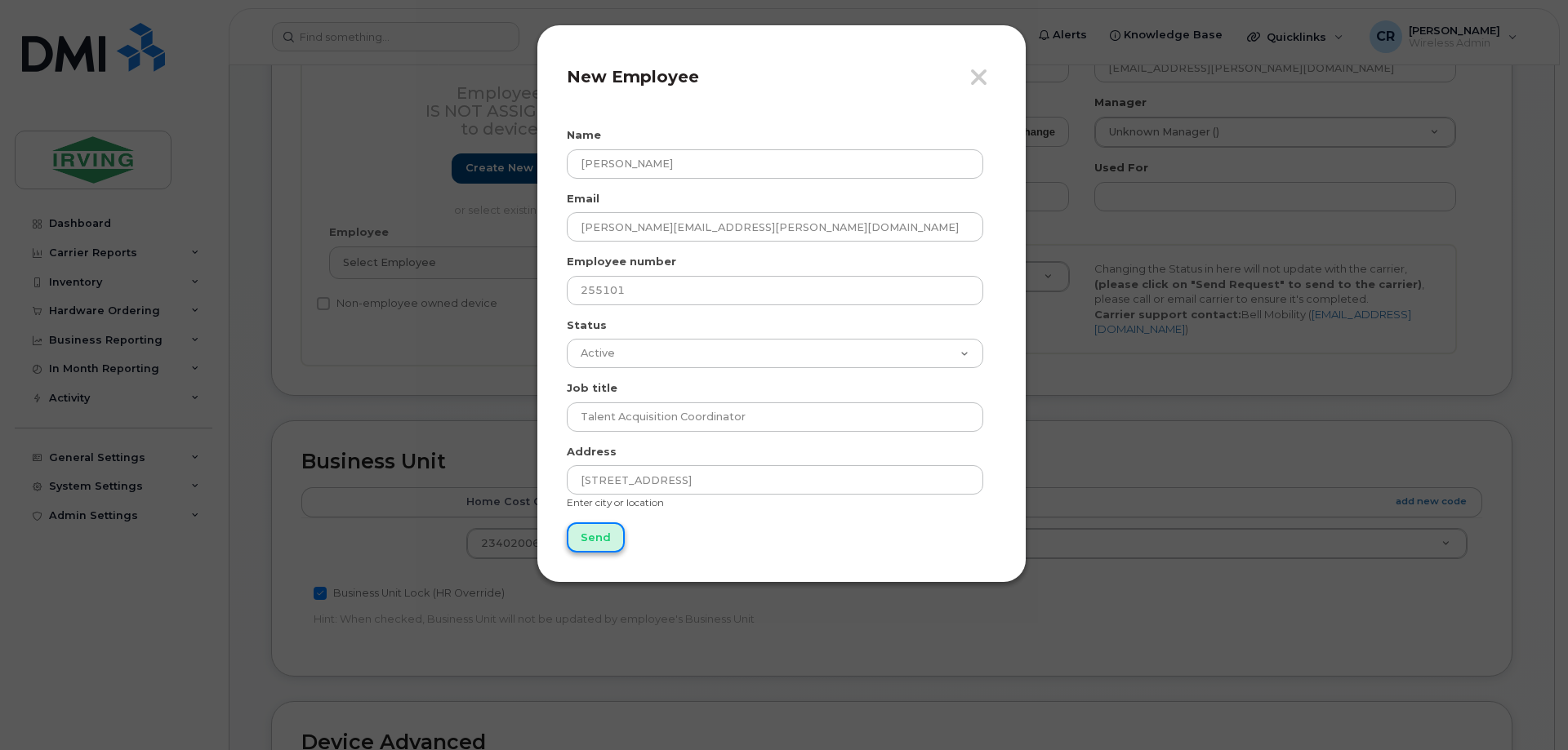
click at [594, 533] on input "Send" at bounding box center [595, 537] width 58 height 30
type input "Send"
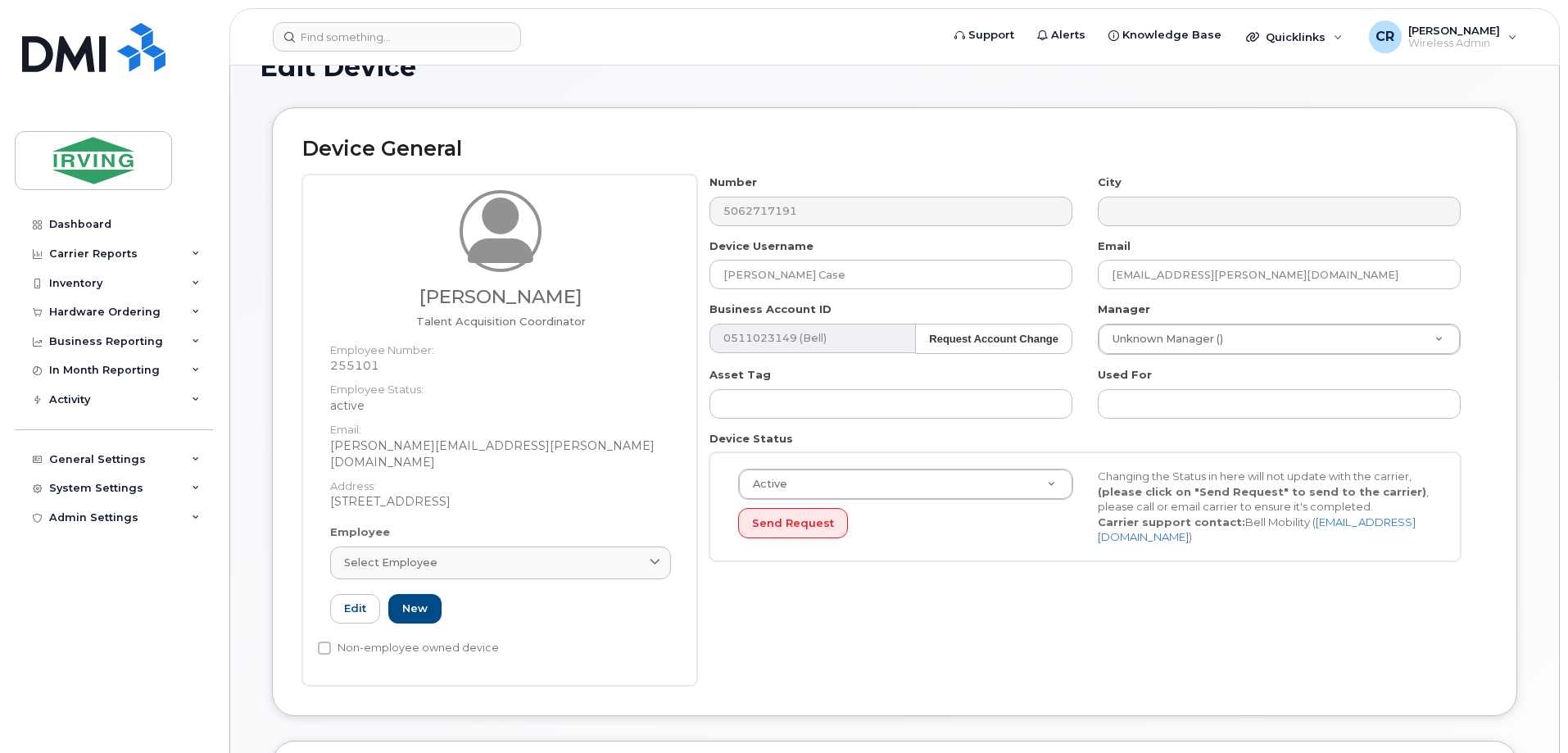
scroll to position [81, 0]
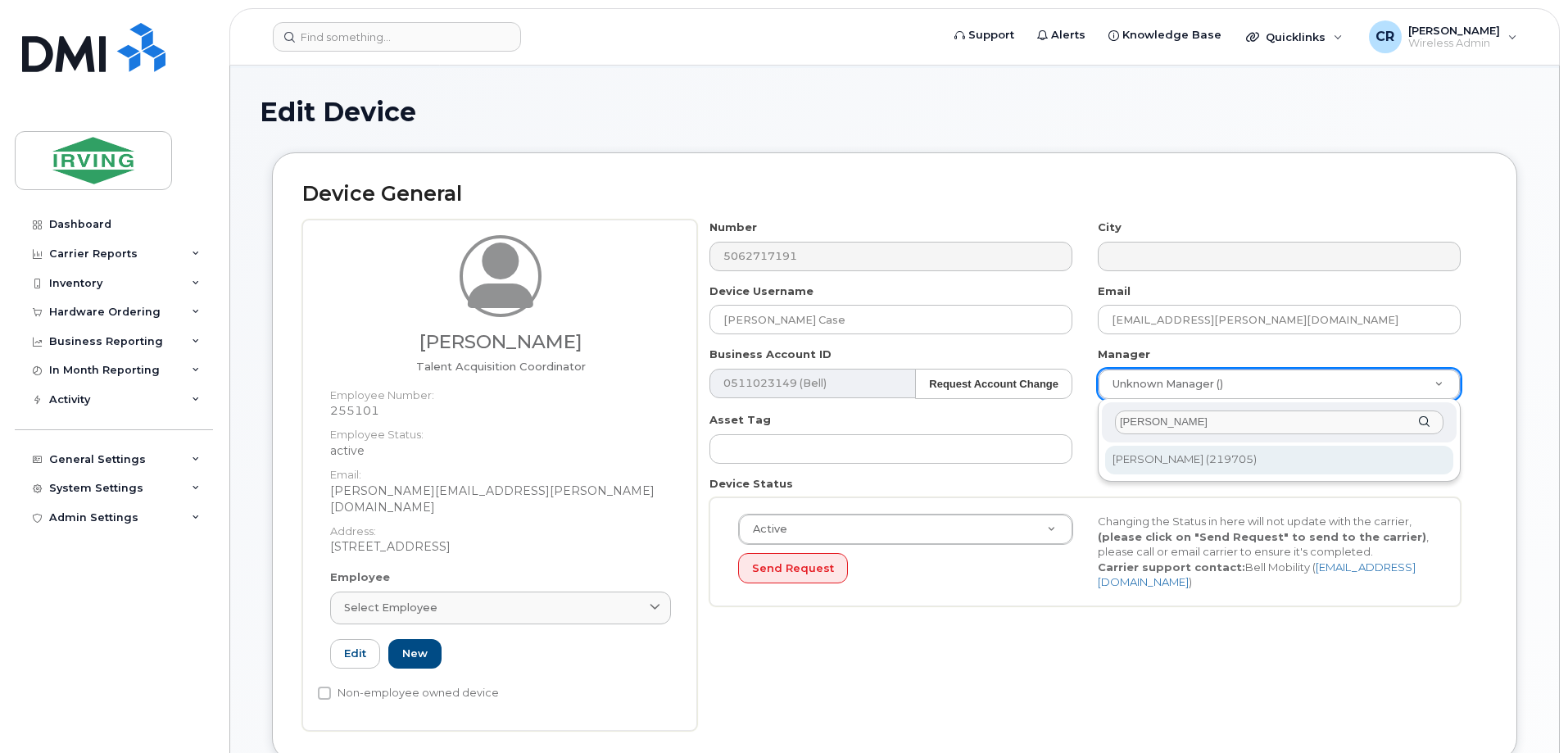
type input "renzi"
type input "1676649"
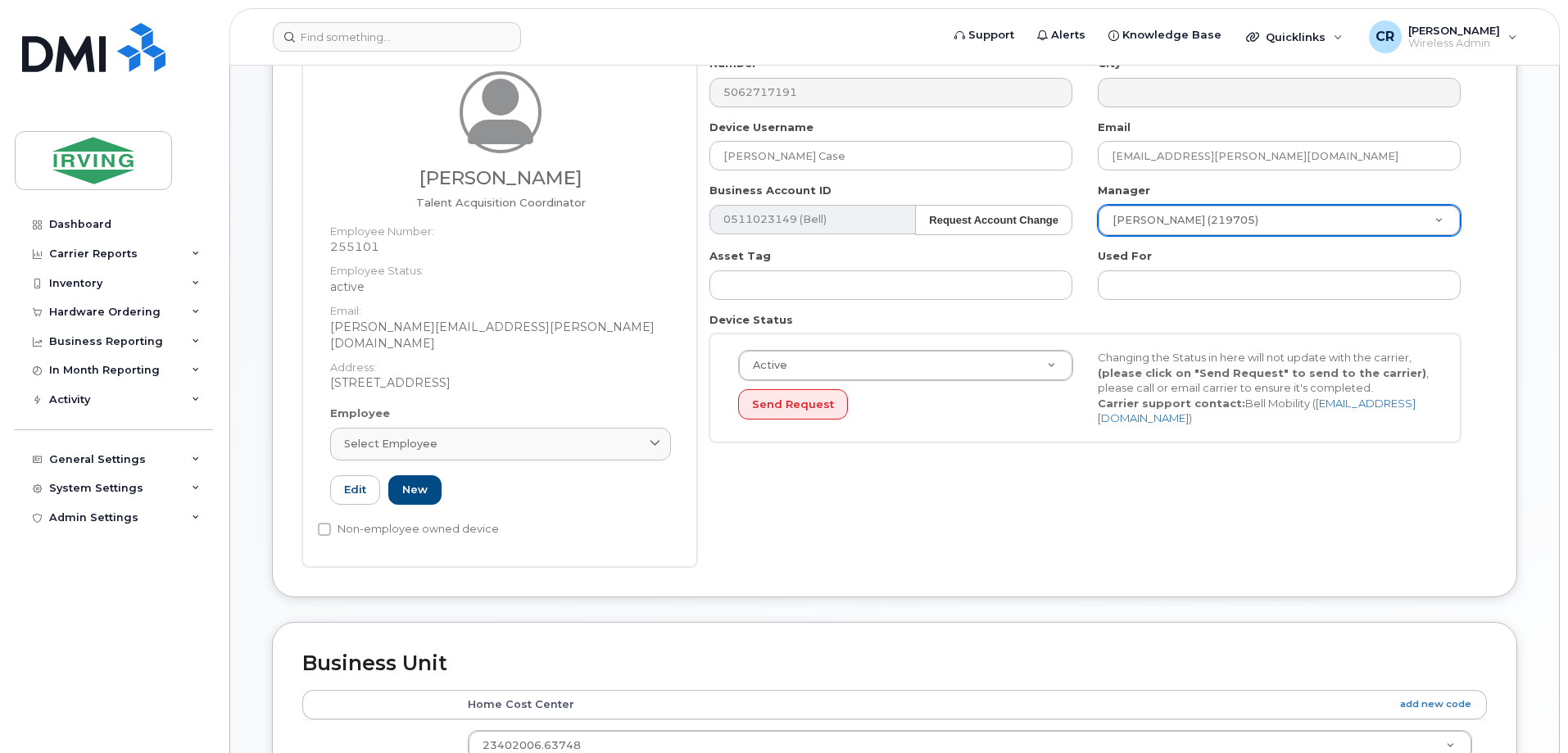
scroll to position [164, 0]
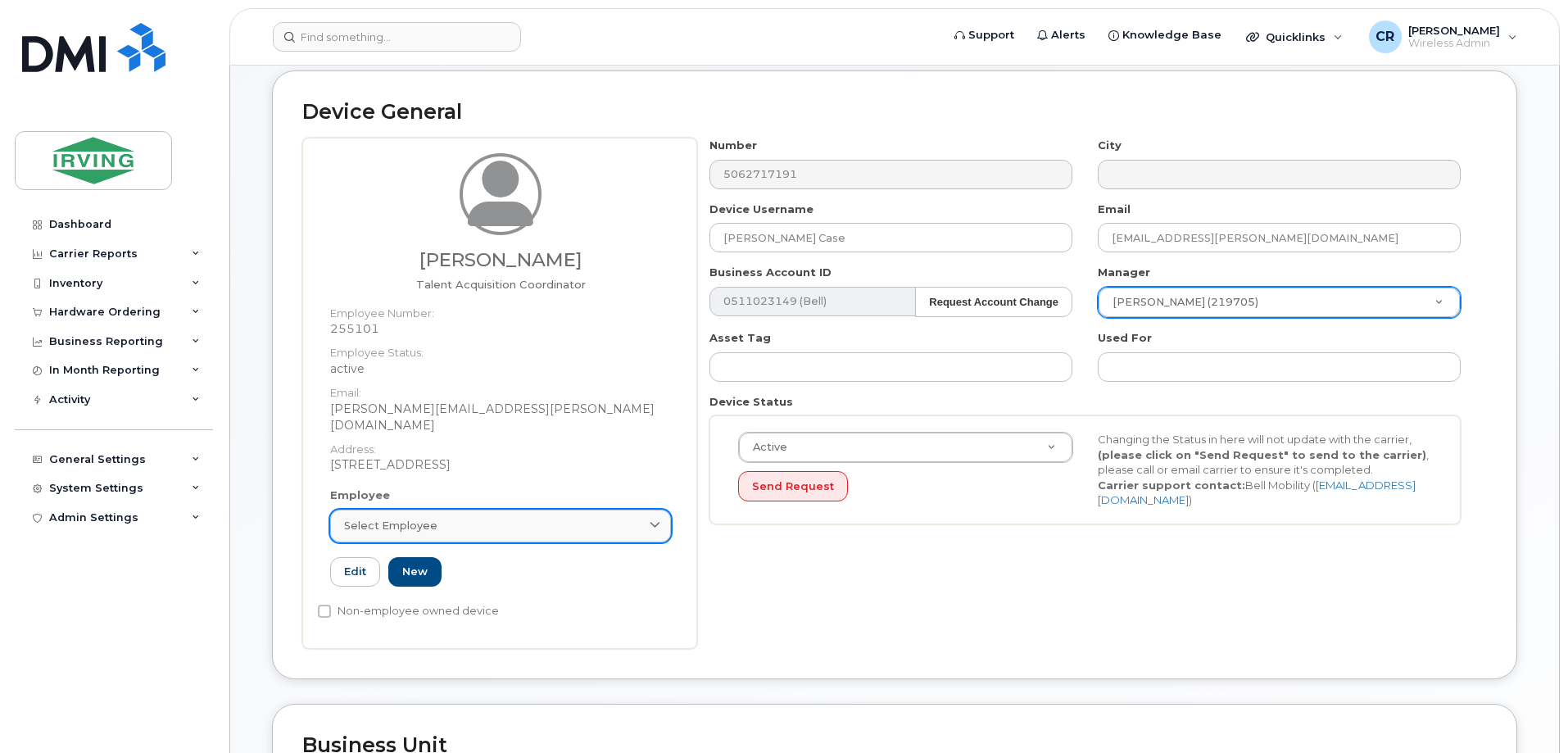
click at [379, 510] on link "Select employee" at bounding box center [499, 525] width 340 height 32
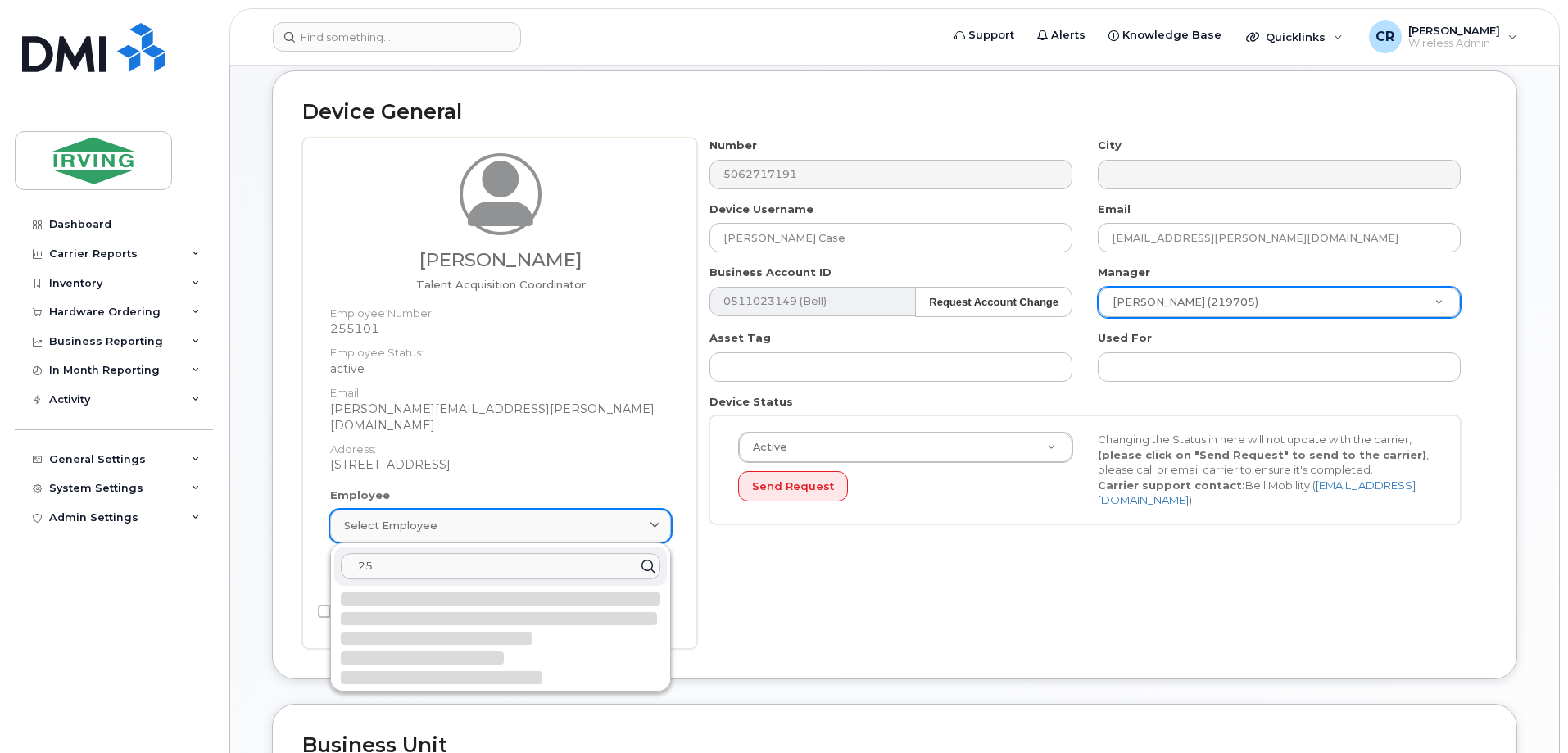
type input "2"
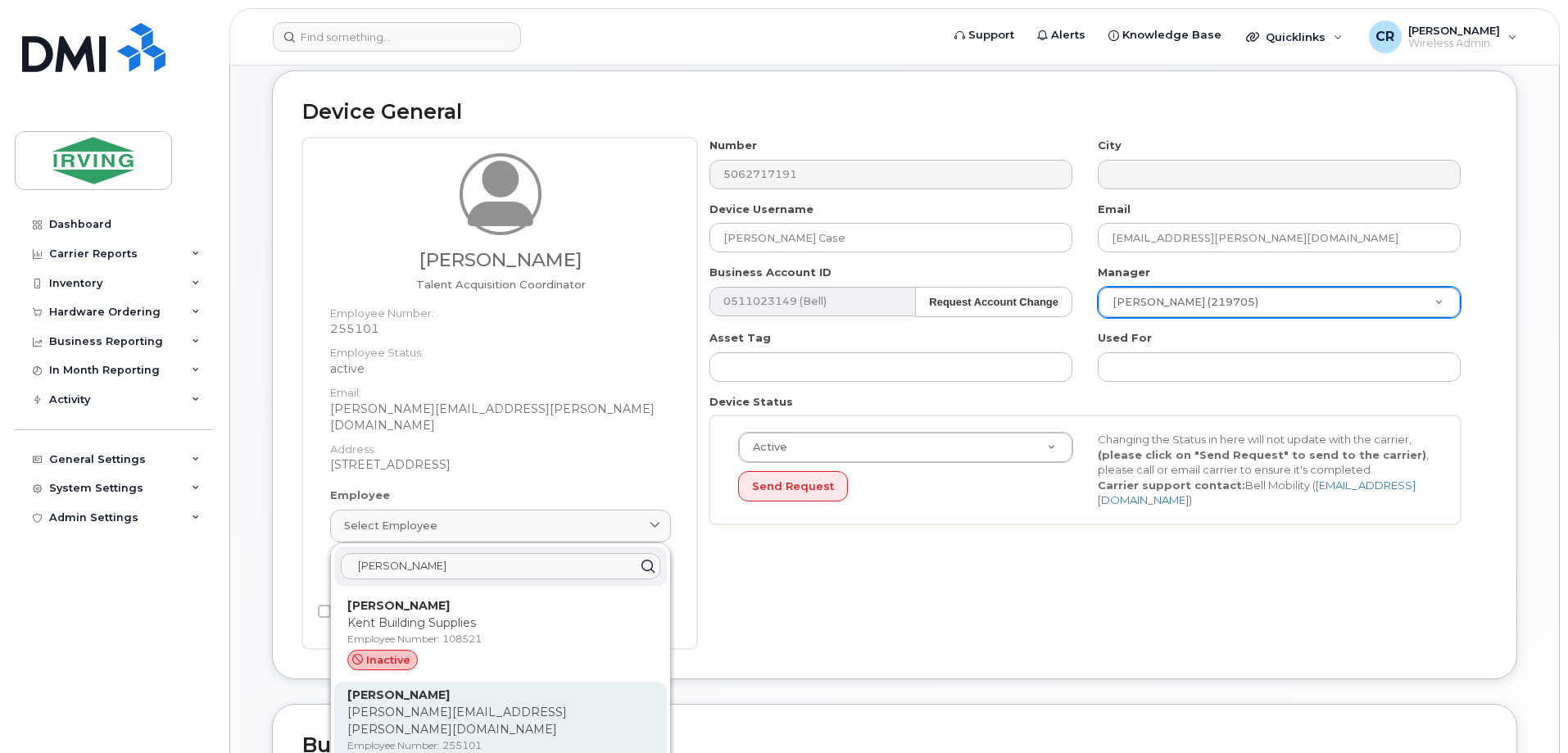
type input "zack l"
click at [434, 704] on p "lynch.zack@gulfoperators.com" at bounding box center [500, 721] width 306 height 34
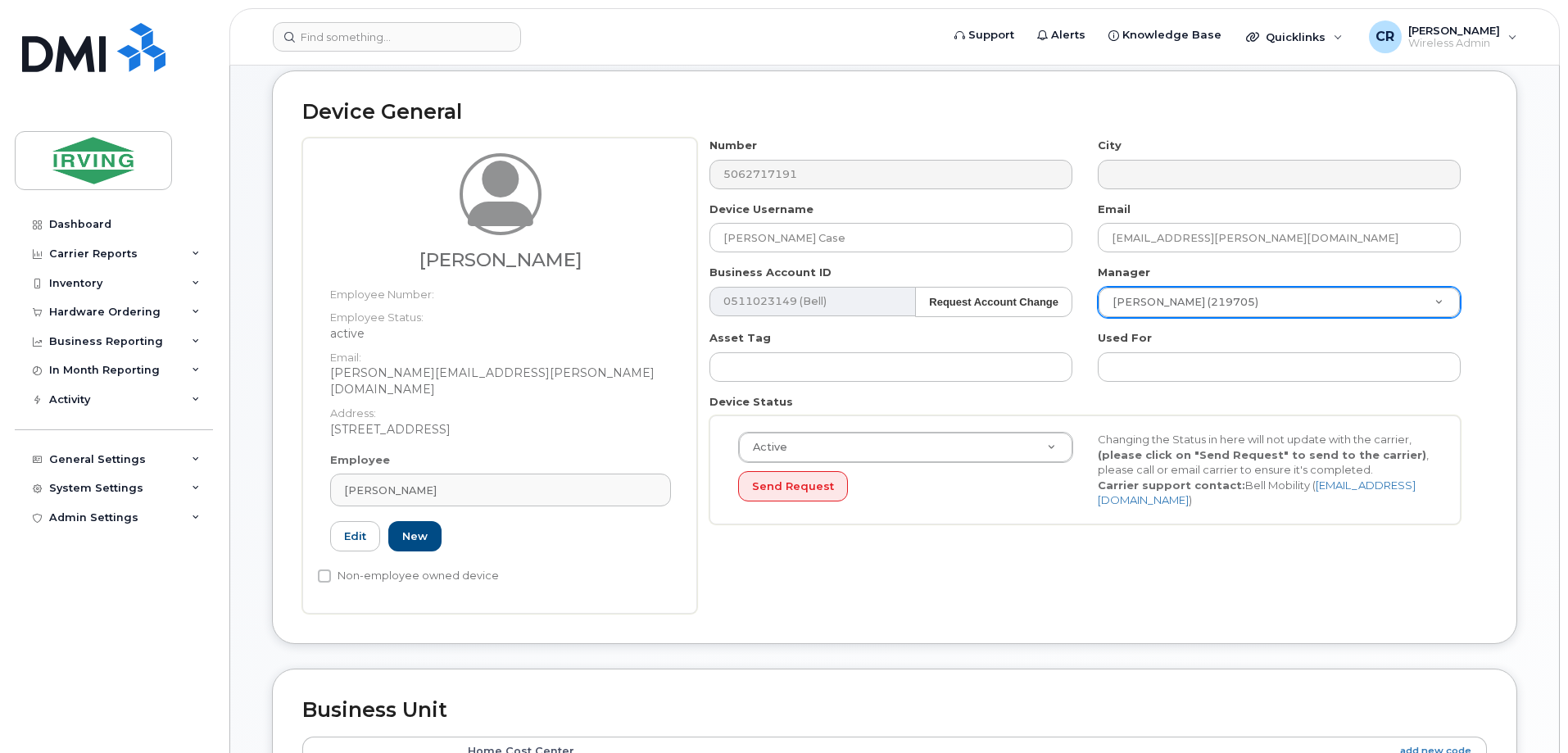
type input "255101"
type input "Zack Lynch"
type input "lynch.zack@gulfoperators.com"
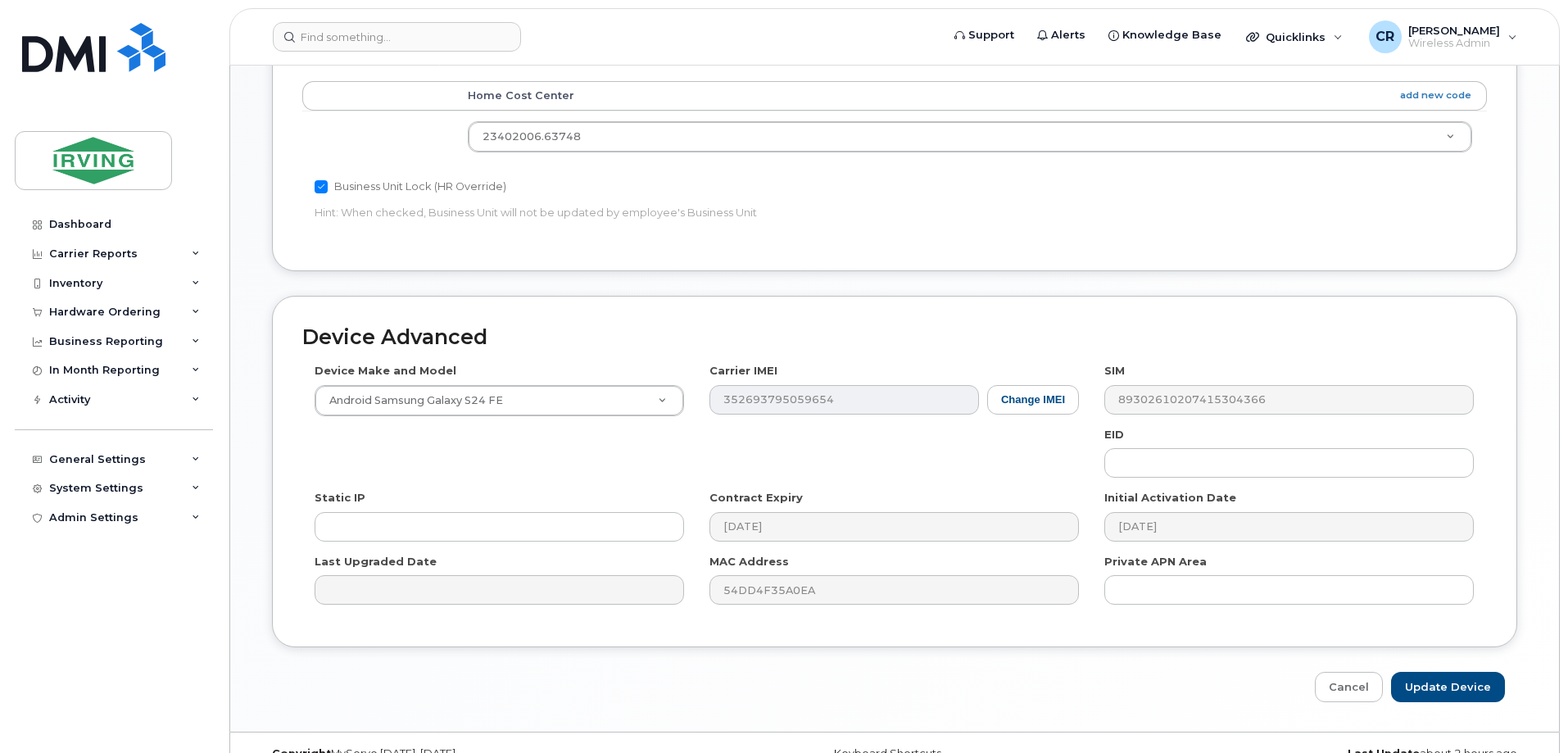
scroll to position [834, 0]
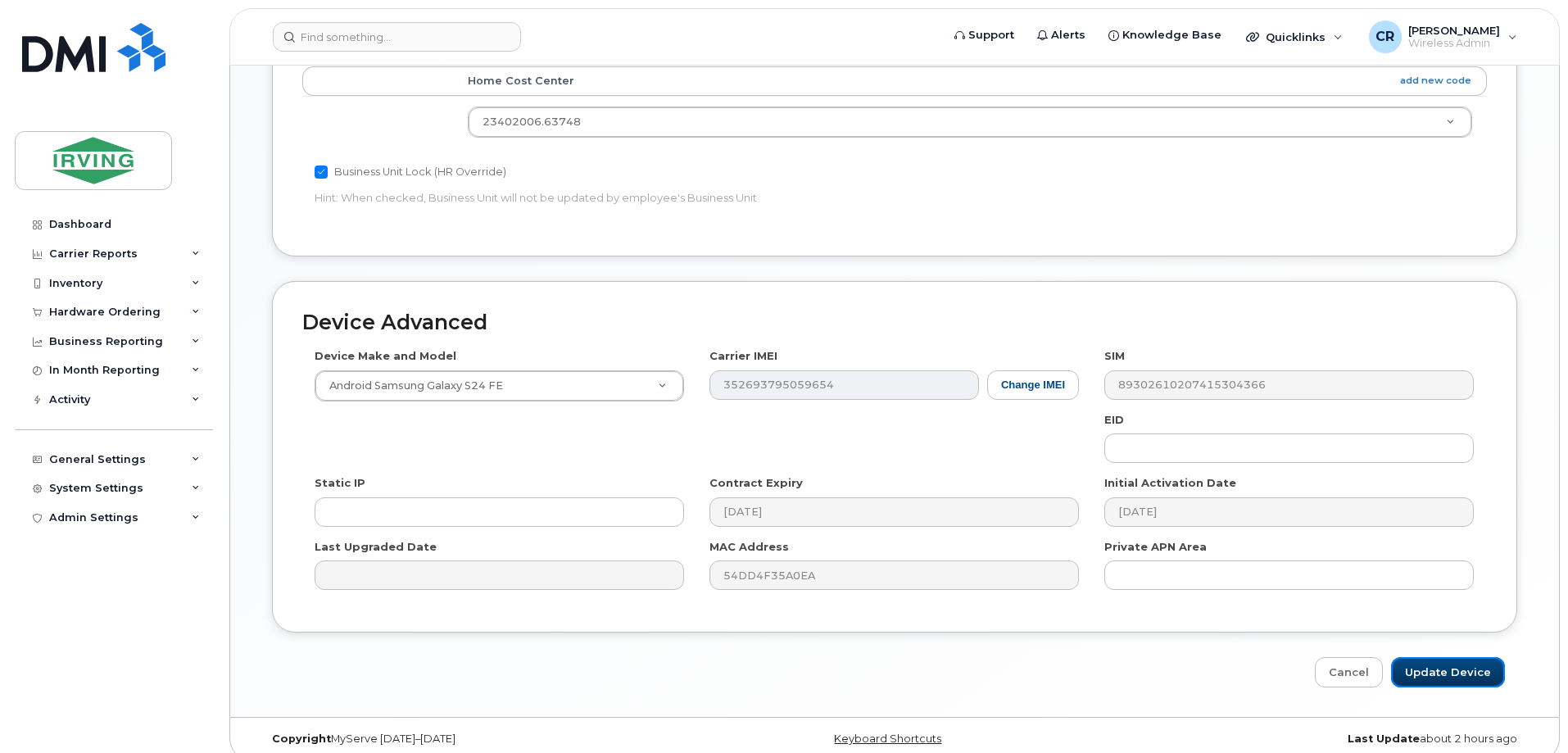
drag, startPoint x: 1451, startPoint y: 662, endPoint x: 1315, endPoint y: 661, distance: 136.0
click at [1451, 662] on input "Update Device" at bounding box center [1447, 672] width 114 height 30
type input "Saving..."
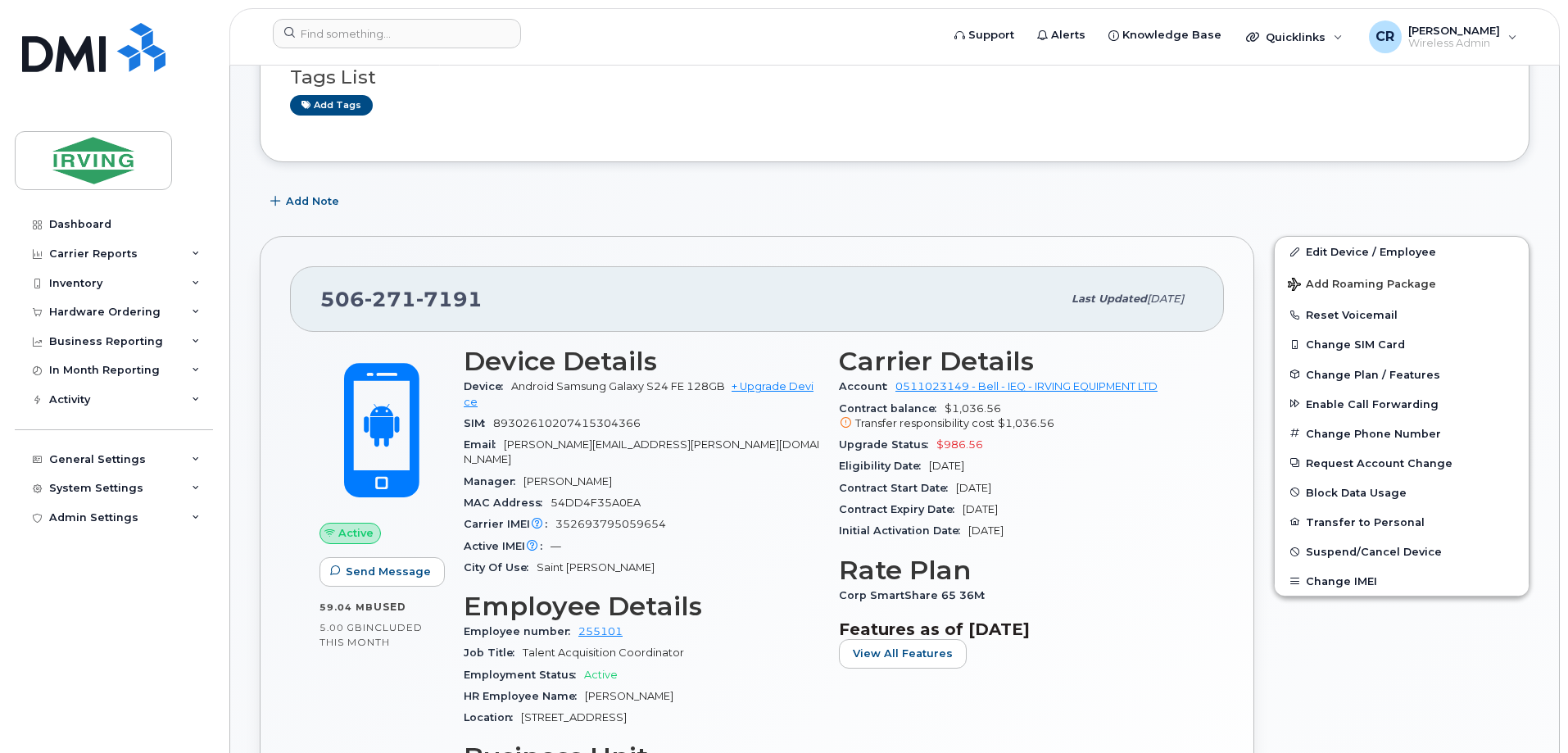
scroll to position [245, 0]
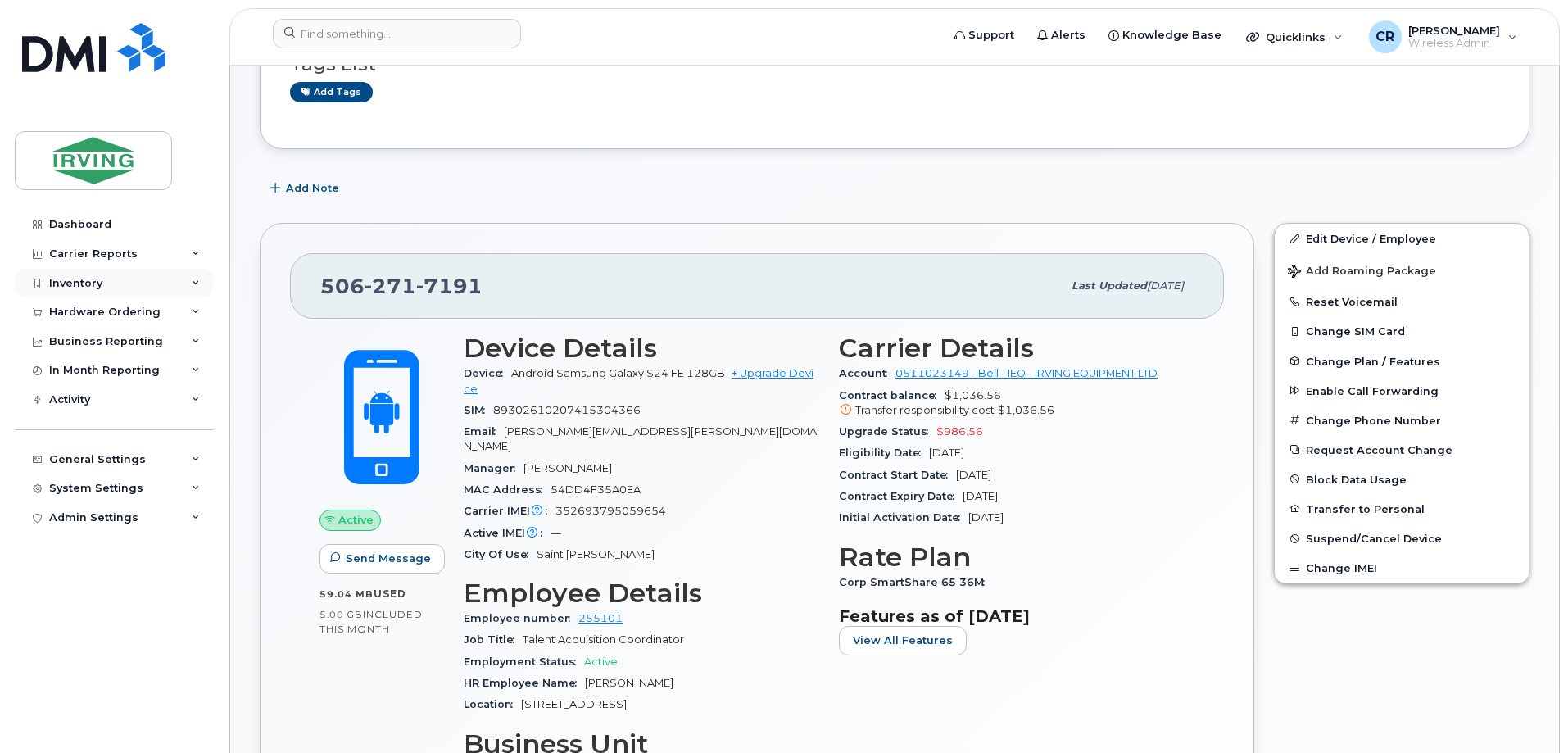
click at [71, 282] on div "Inventory" at bounding box center [76, 283] width 53 height 13
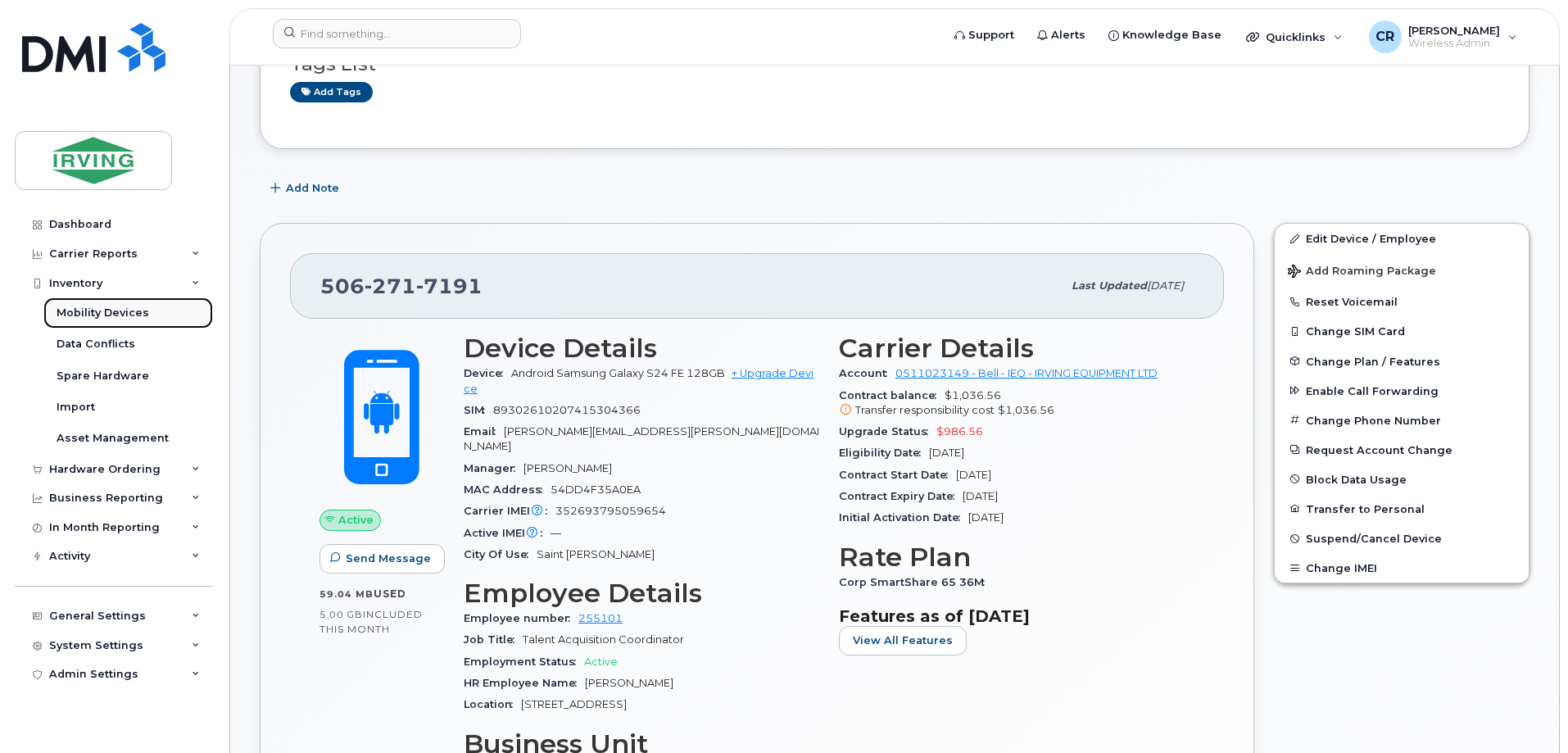
click at [92, 313] on div "Mobility Devices" at bounding box center [103, 312] width 92 height 15
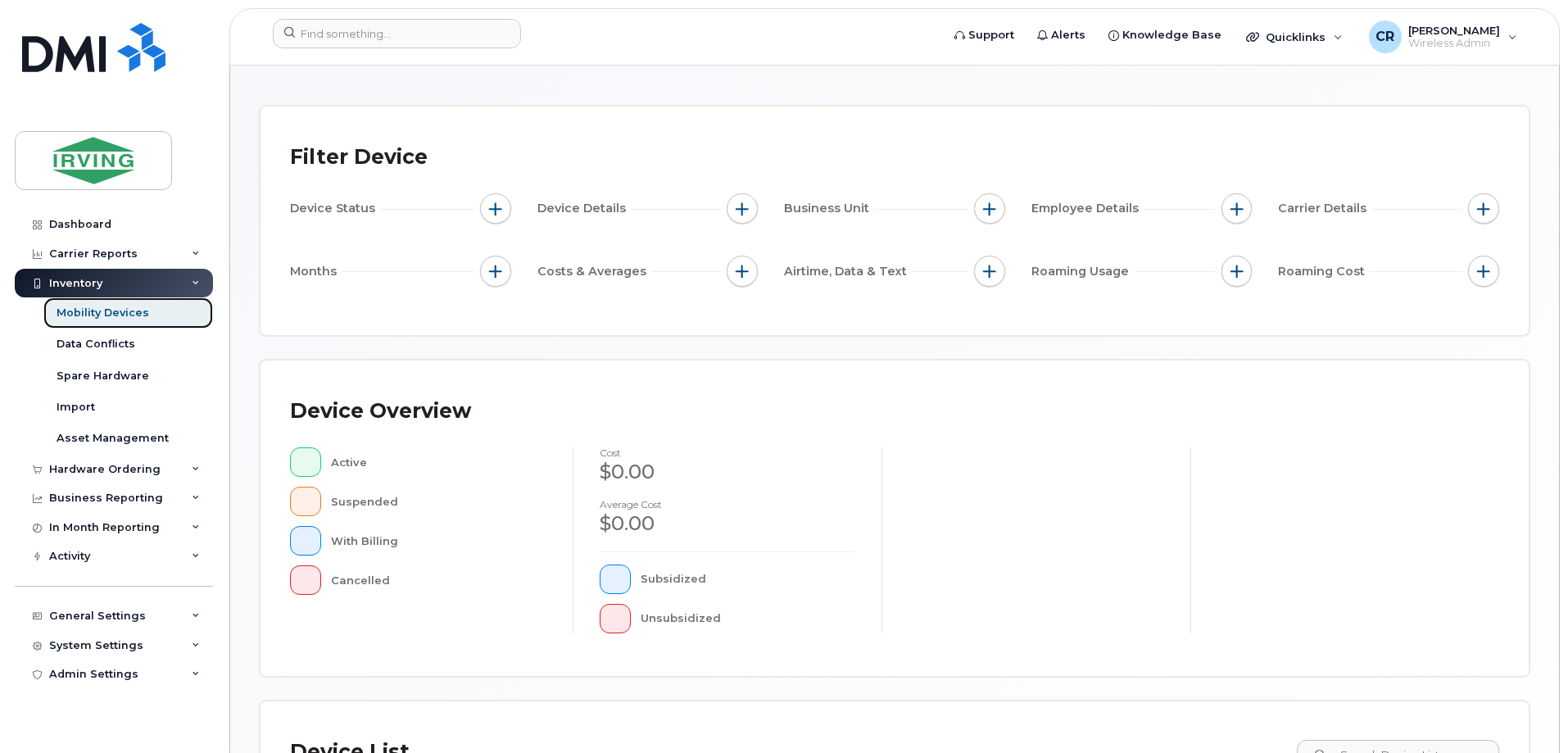
scroll to position [164, 0]
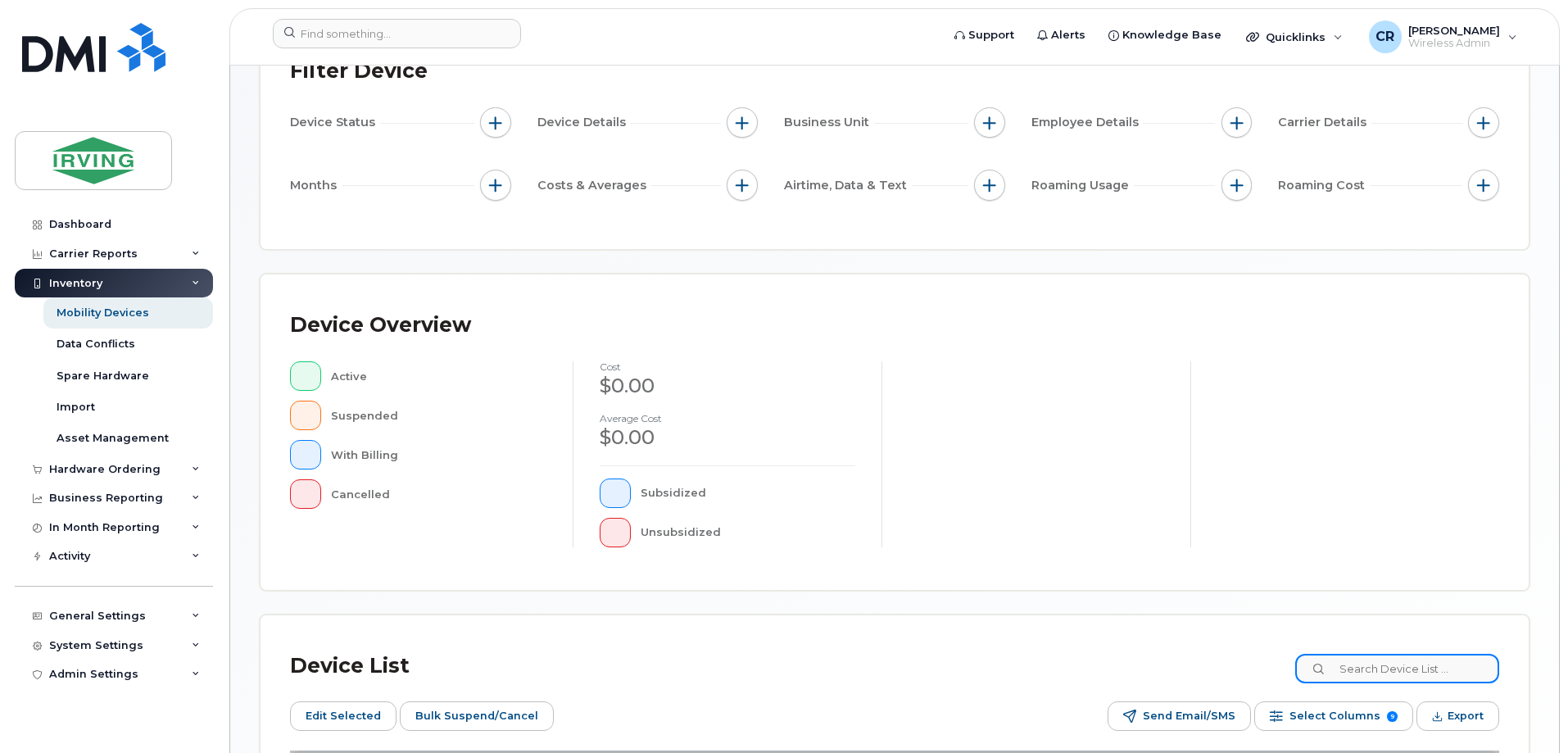
click at [1385, 662] on input at bounding box center [1397, 669] width 204 height 29
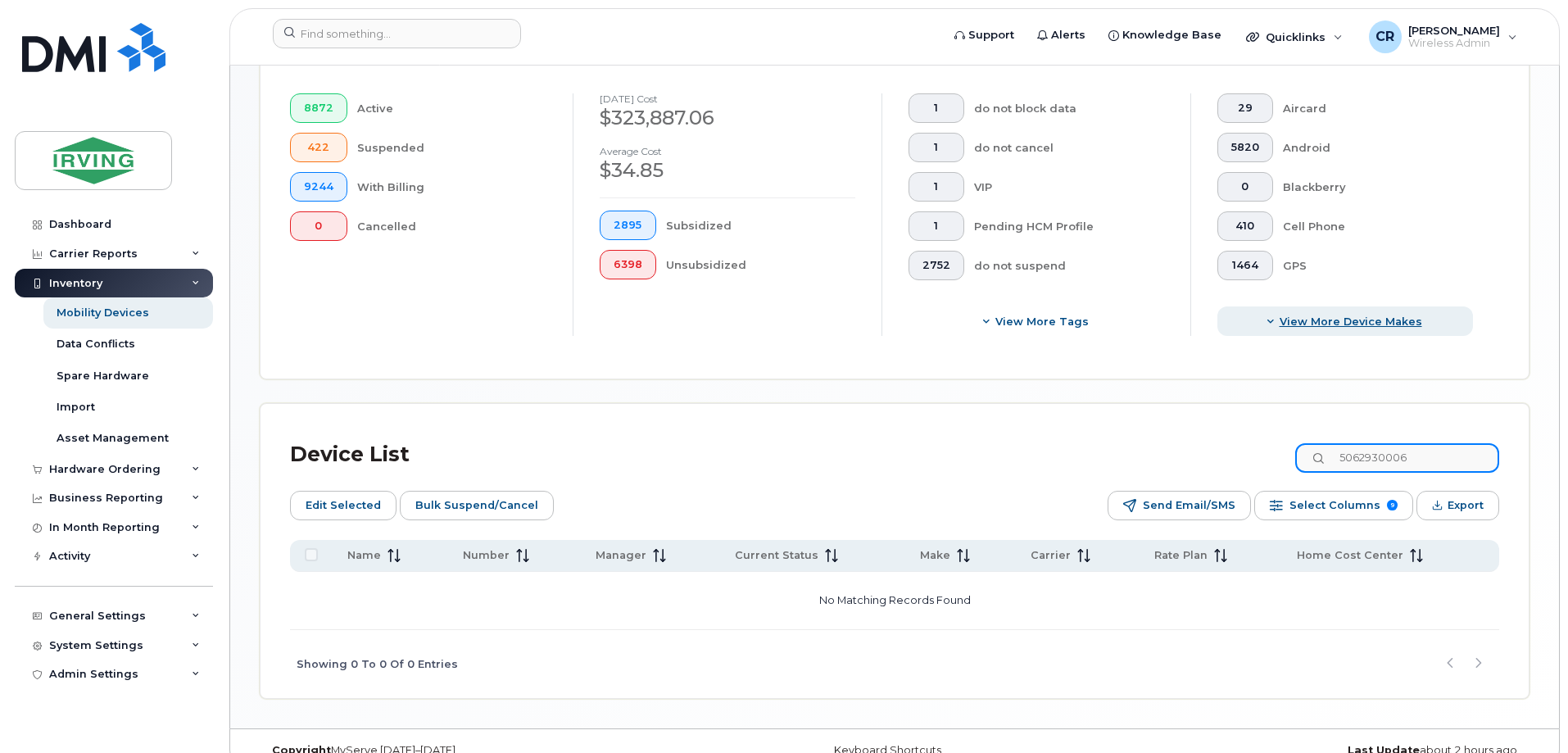
scroll to position [489, 0]
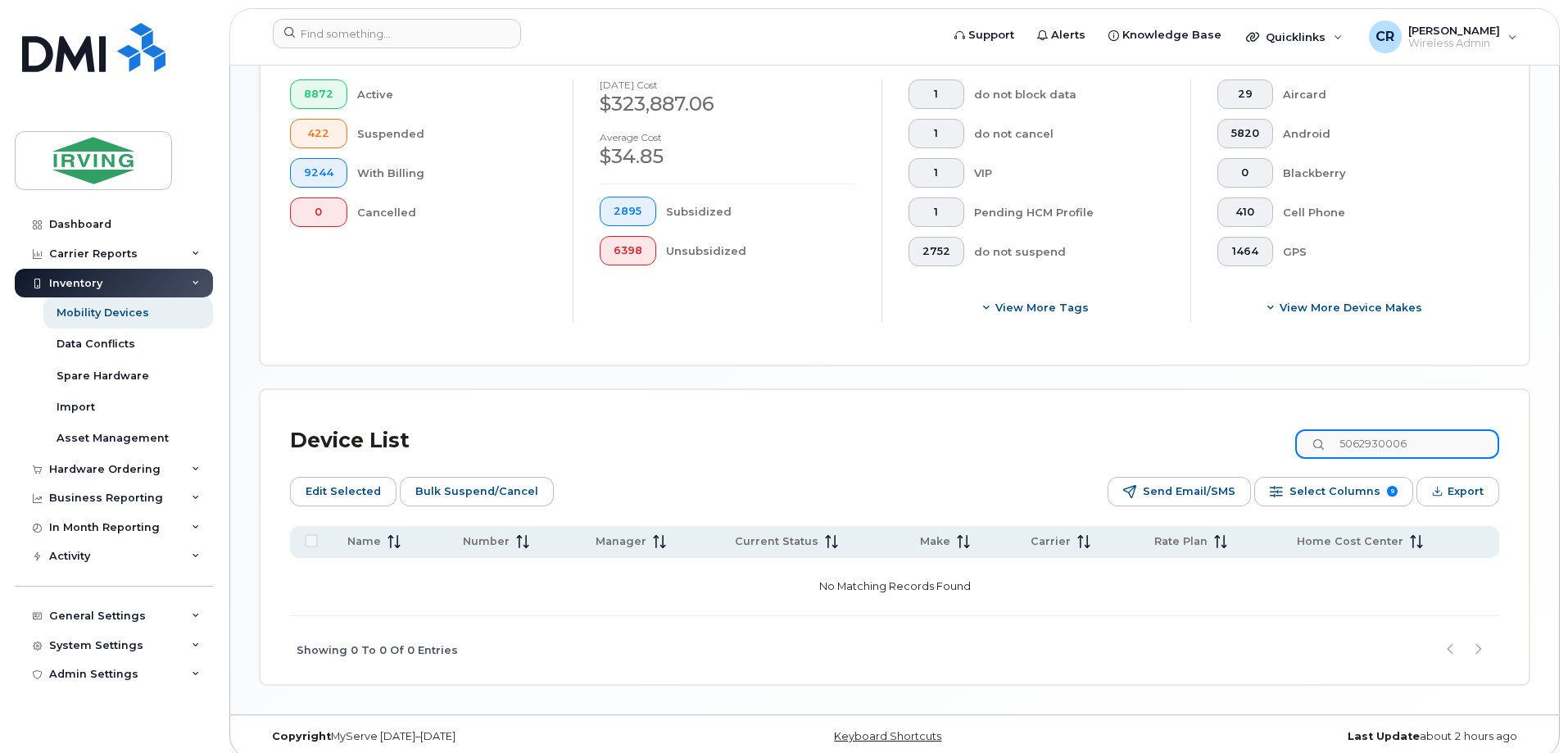
click at [1386, 430] on input "5062930006" at bounding box center [1397, 444] width 204 height 29
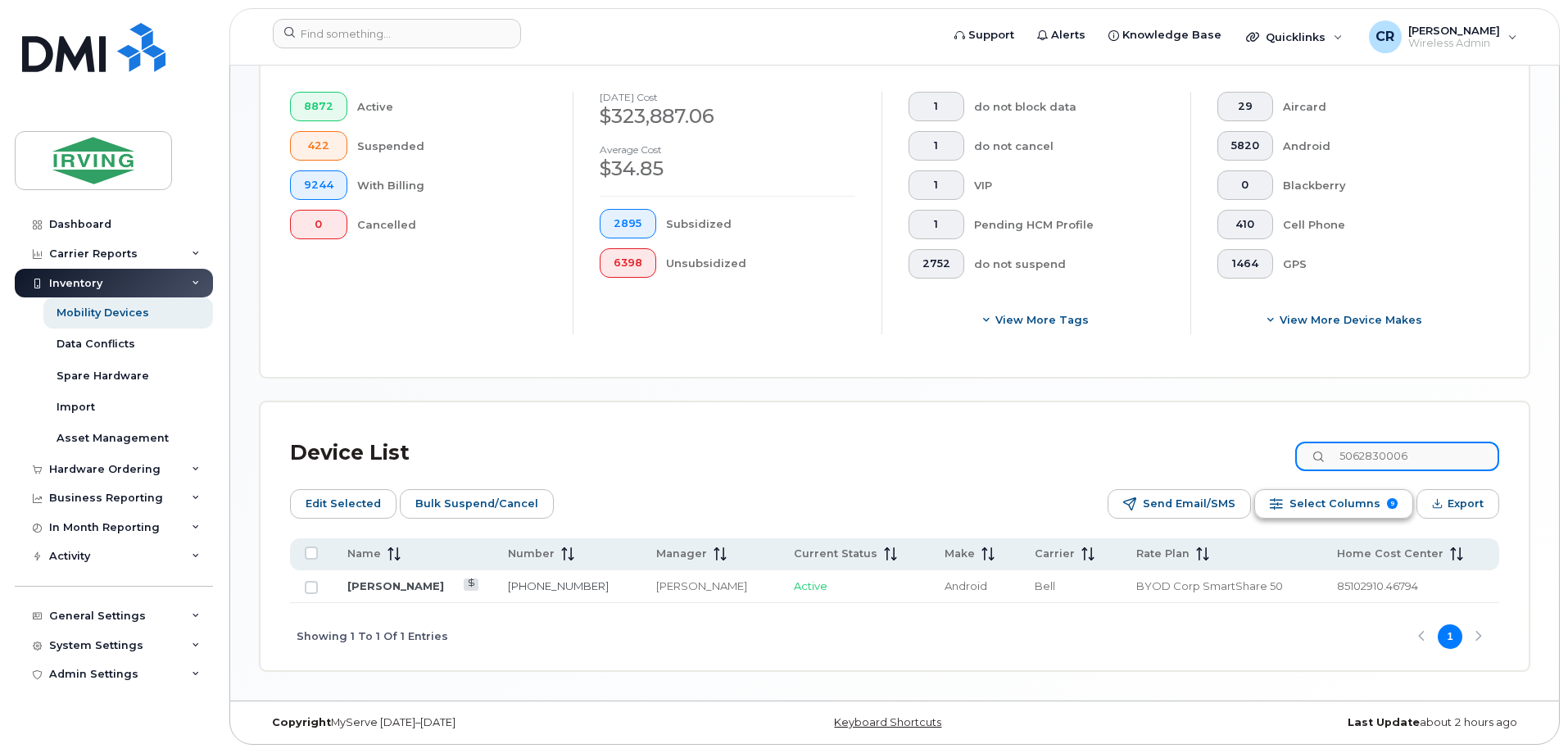
scroll to position [462, 0]
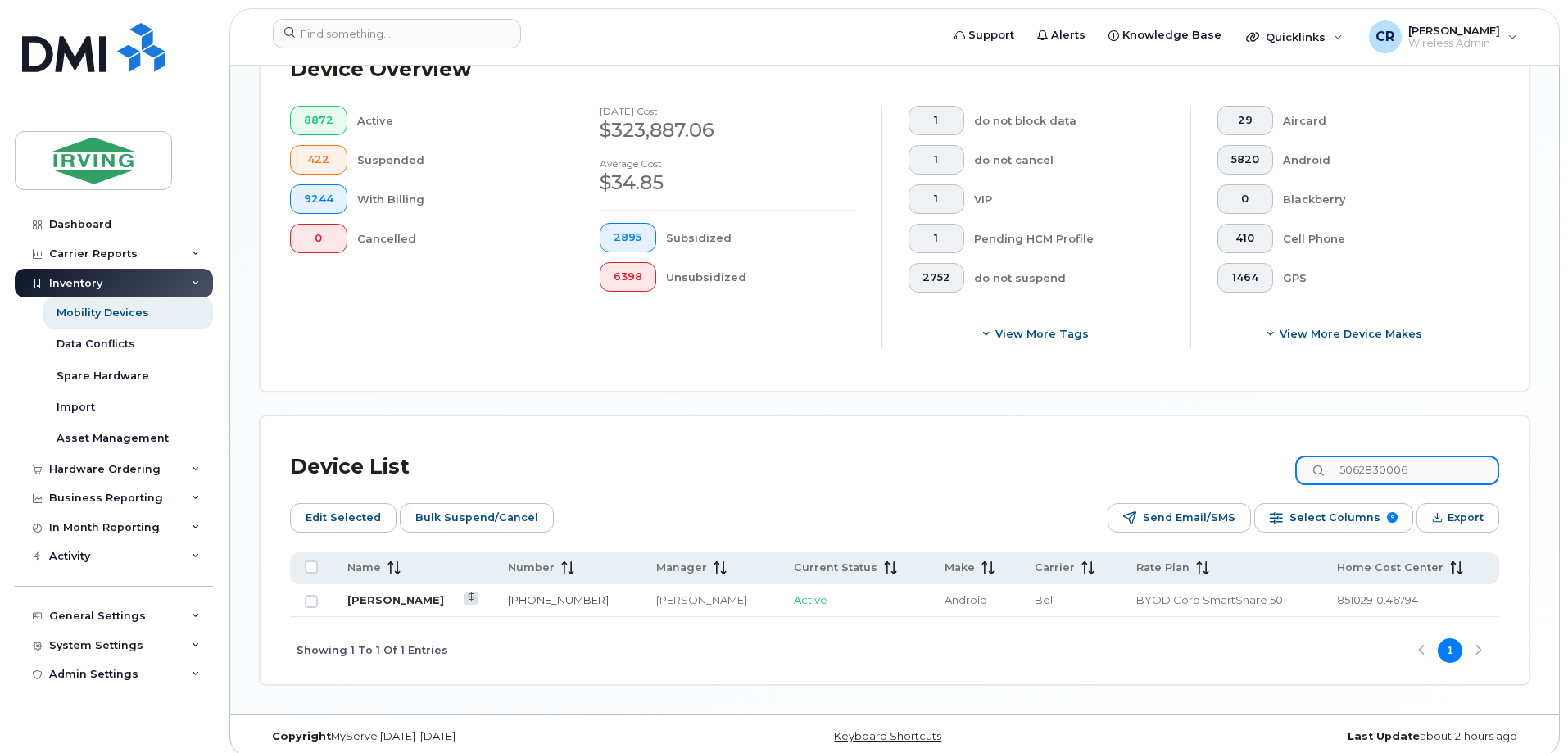
type input "5062830006"
click at [411, 593] on link "[PERSON_NAME]" at bounding box center [395, 599] width 97 height 13
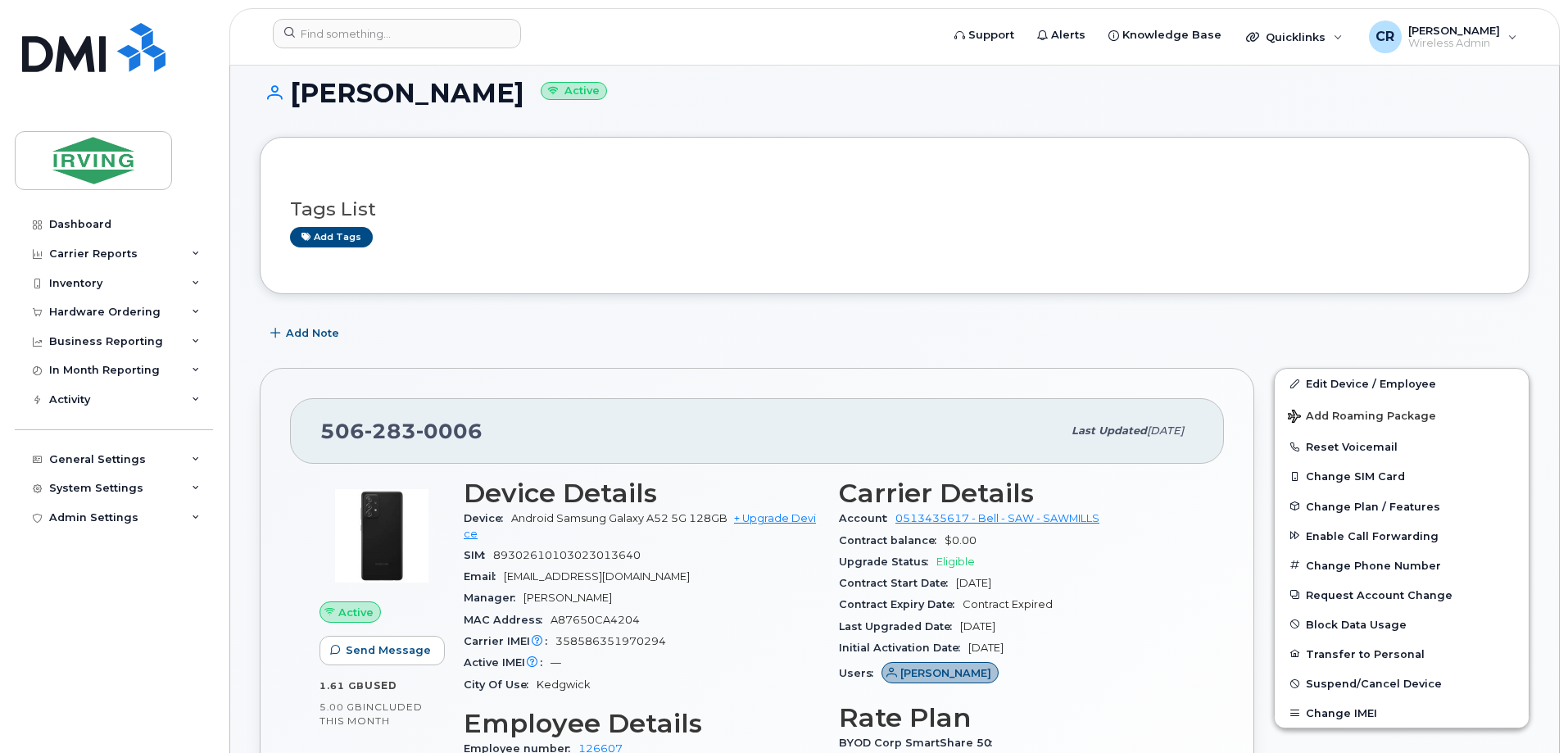
scroll to position [81, 0]
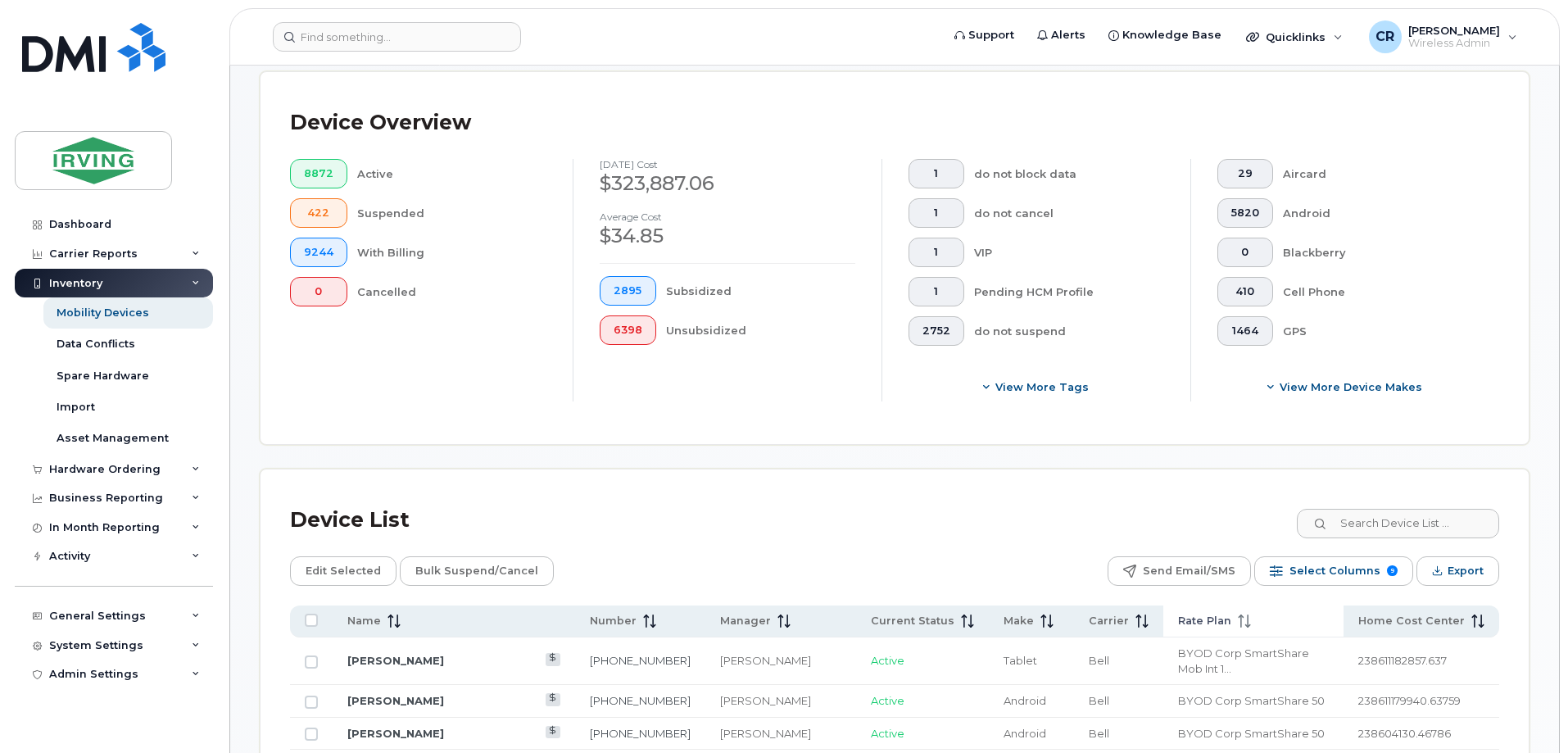
scroll to position [409, 0]
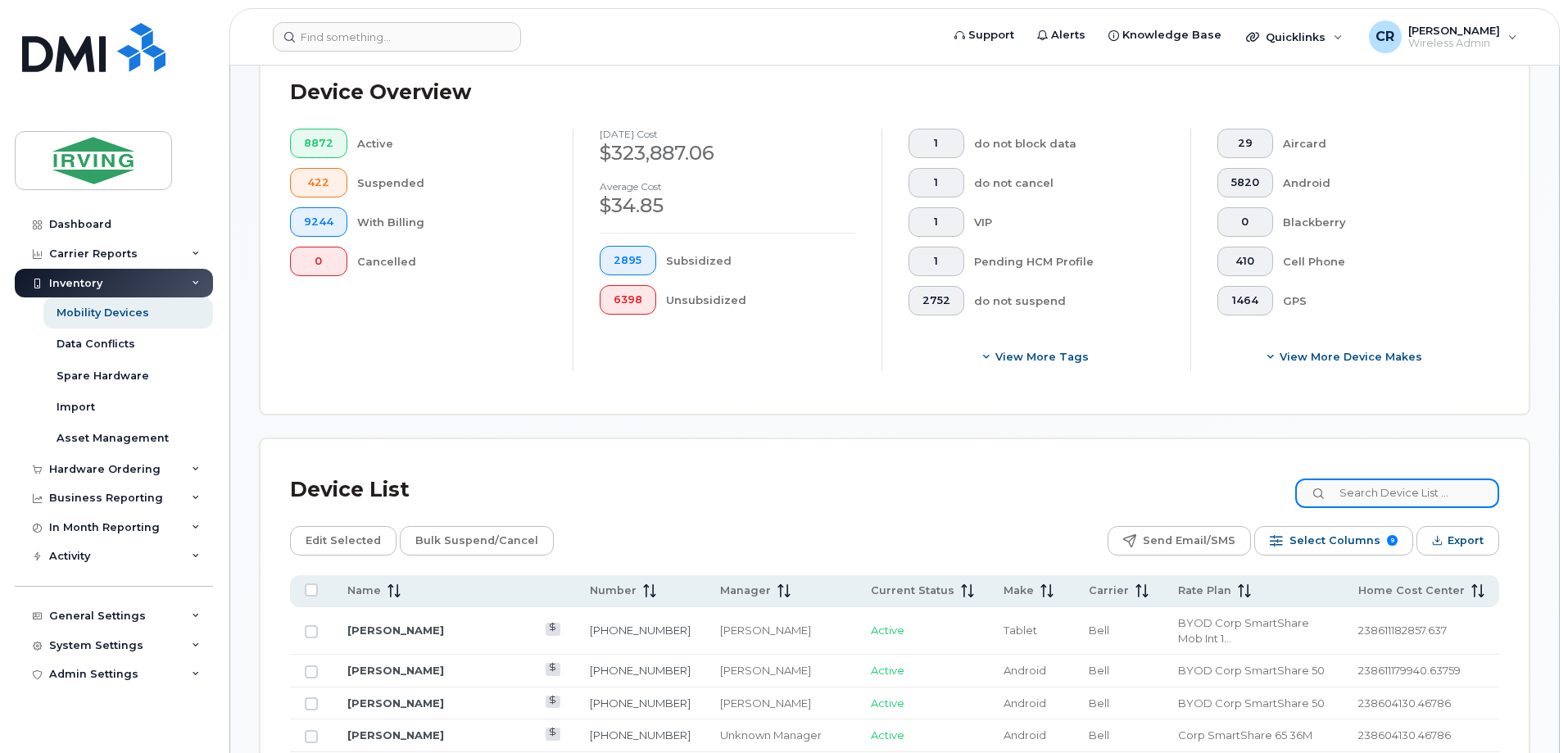
click at [1377, 481] on input at bounding box center [1397, 494] width 204 height 29
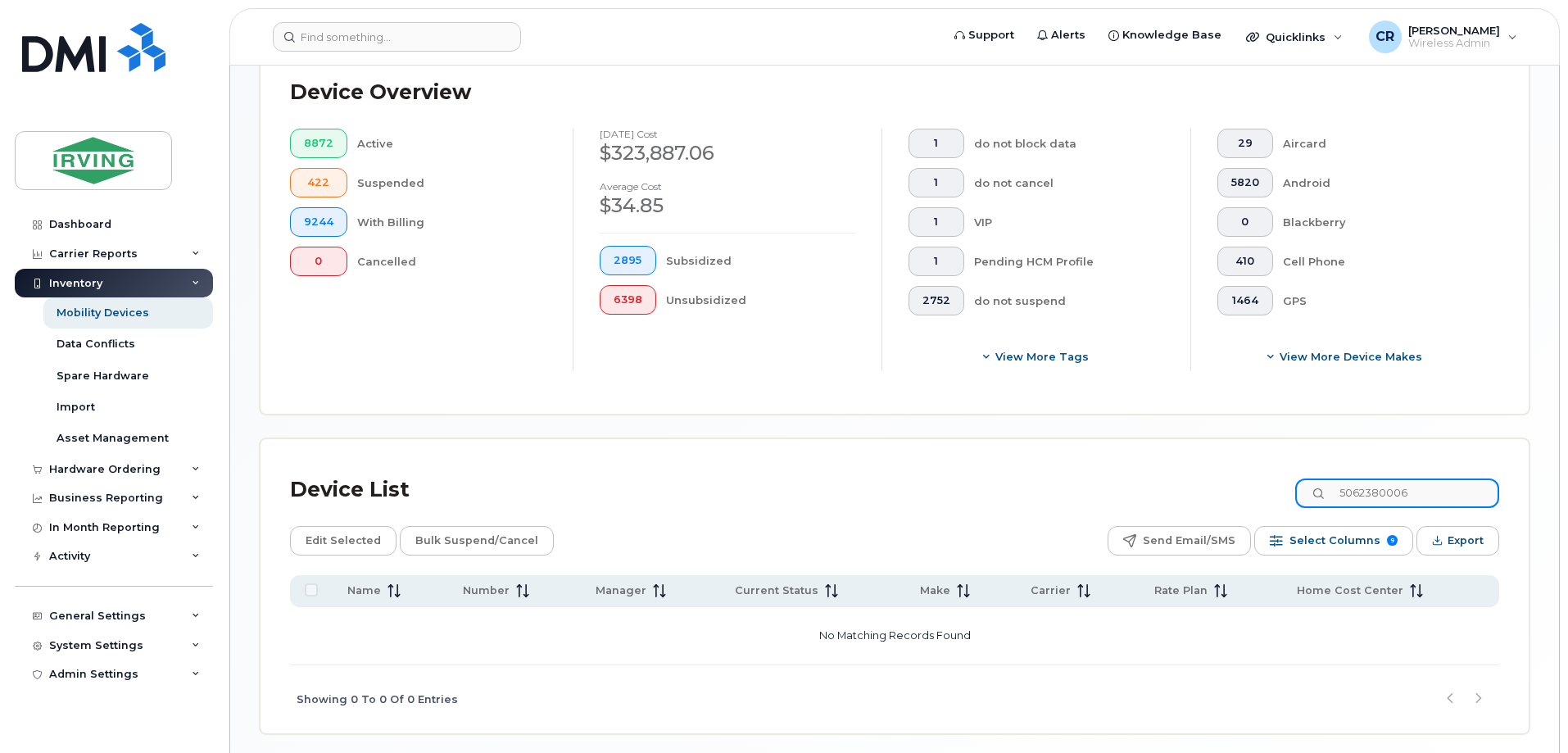
drag, startPoint x: 1469, startPoint y: 482, endPoint x: 968, endPoint y: 485, distance: 501.0
click at [968, 485] on div "Device List 5062380006" at bounding box center [895, 489] width 1209 height 42
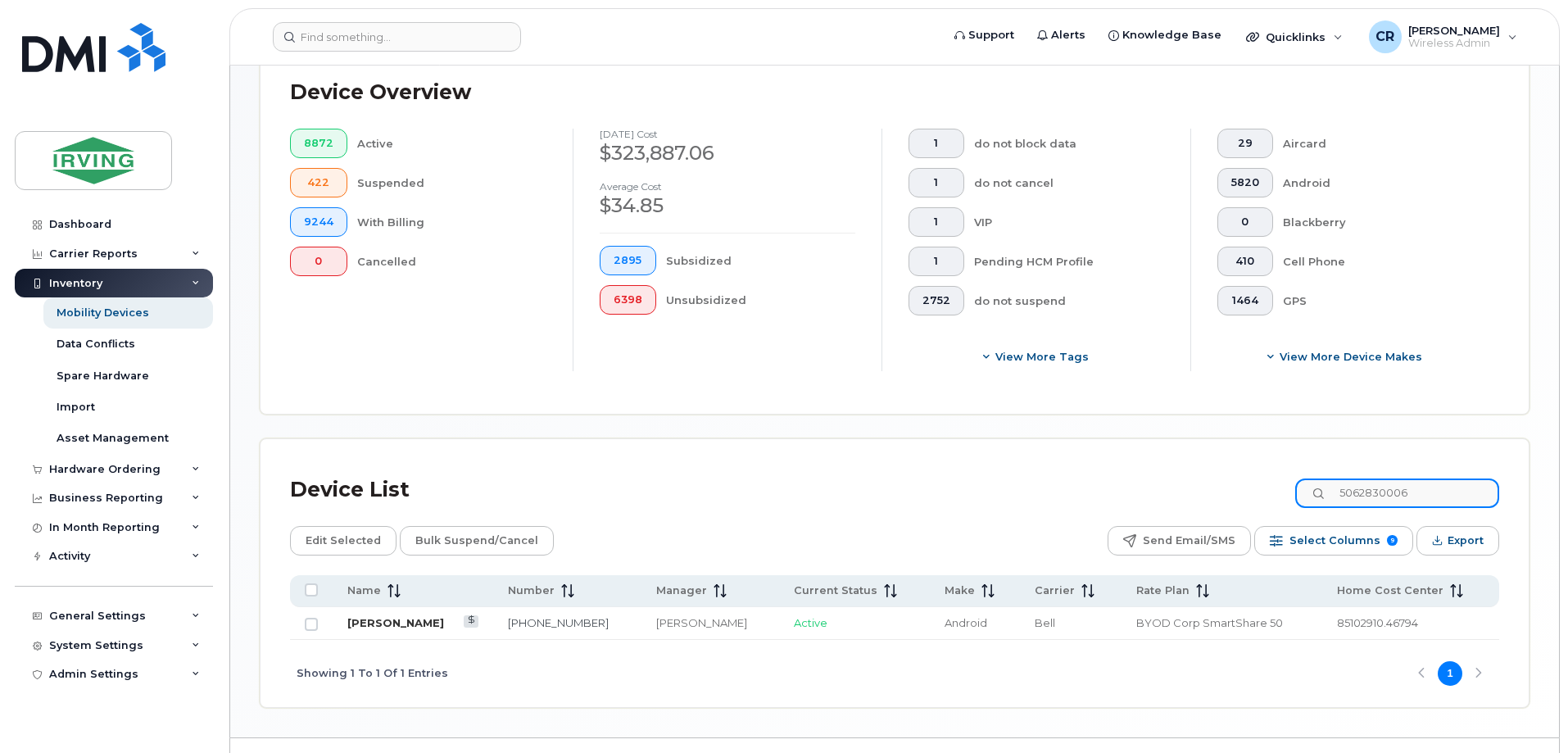
type input "5062830006"
click at [369, 617] on link "[PERSON_NAME]" at bounding box center [395, 622] width 97 height 13
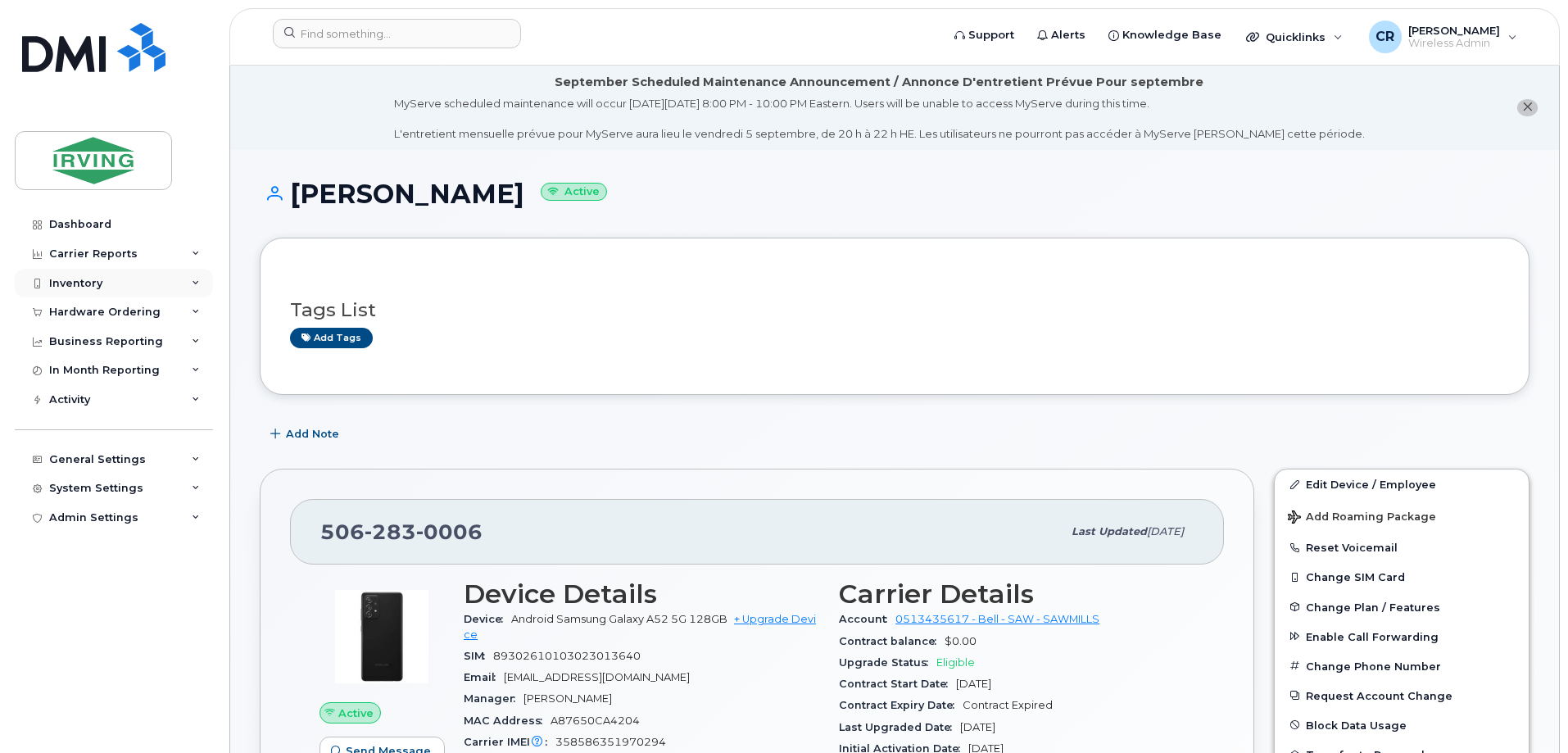
click at [85, 275] on div "Inventory" at bounding box center [114, 284] width 198 height 29
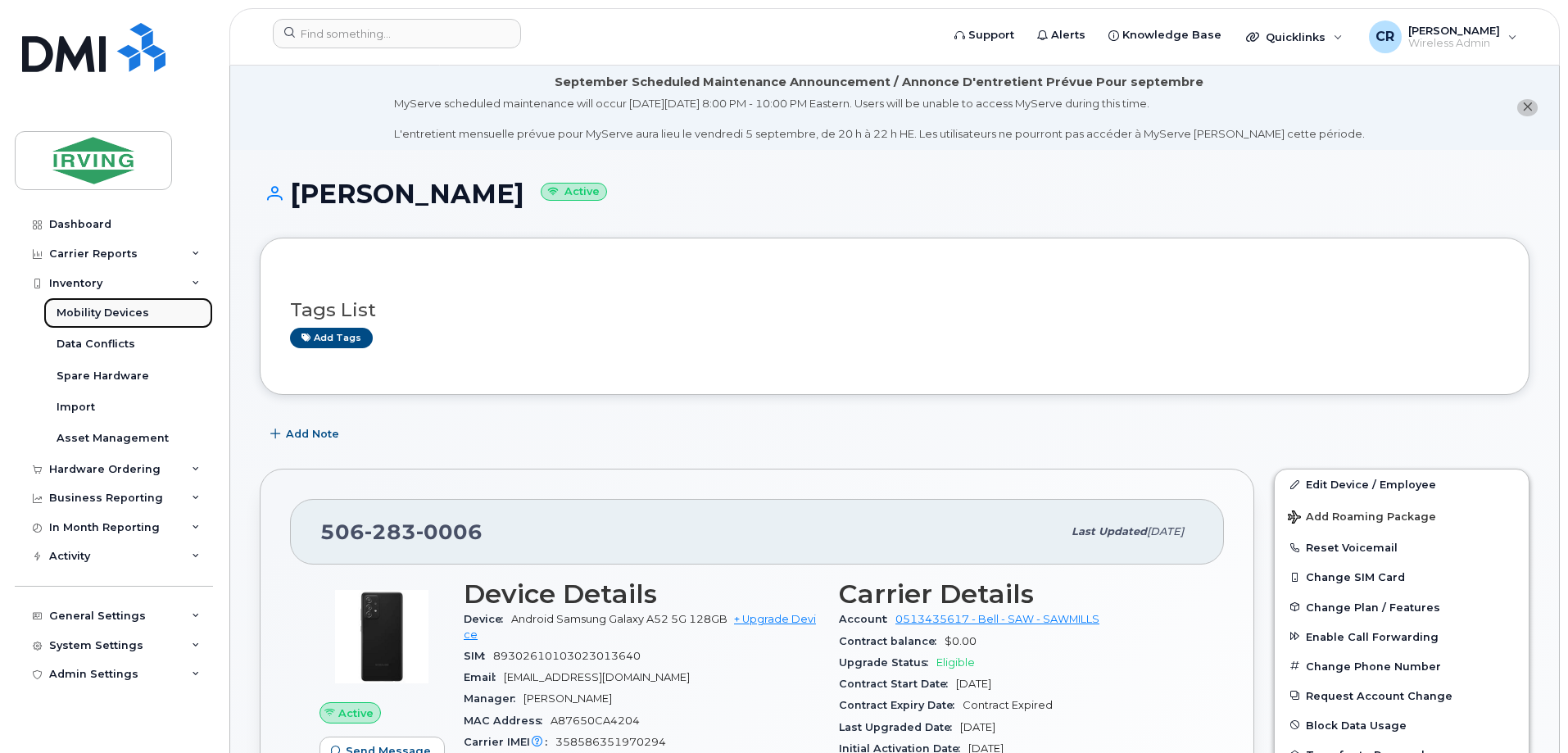
click at [89, 302] on link "Mobility Devices" at bounding box center [128, 313] width 170 height 31
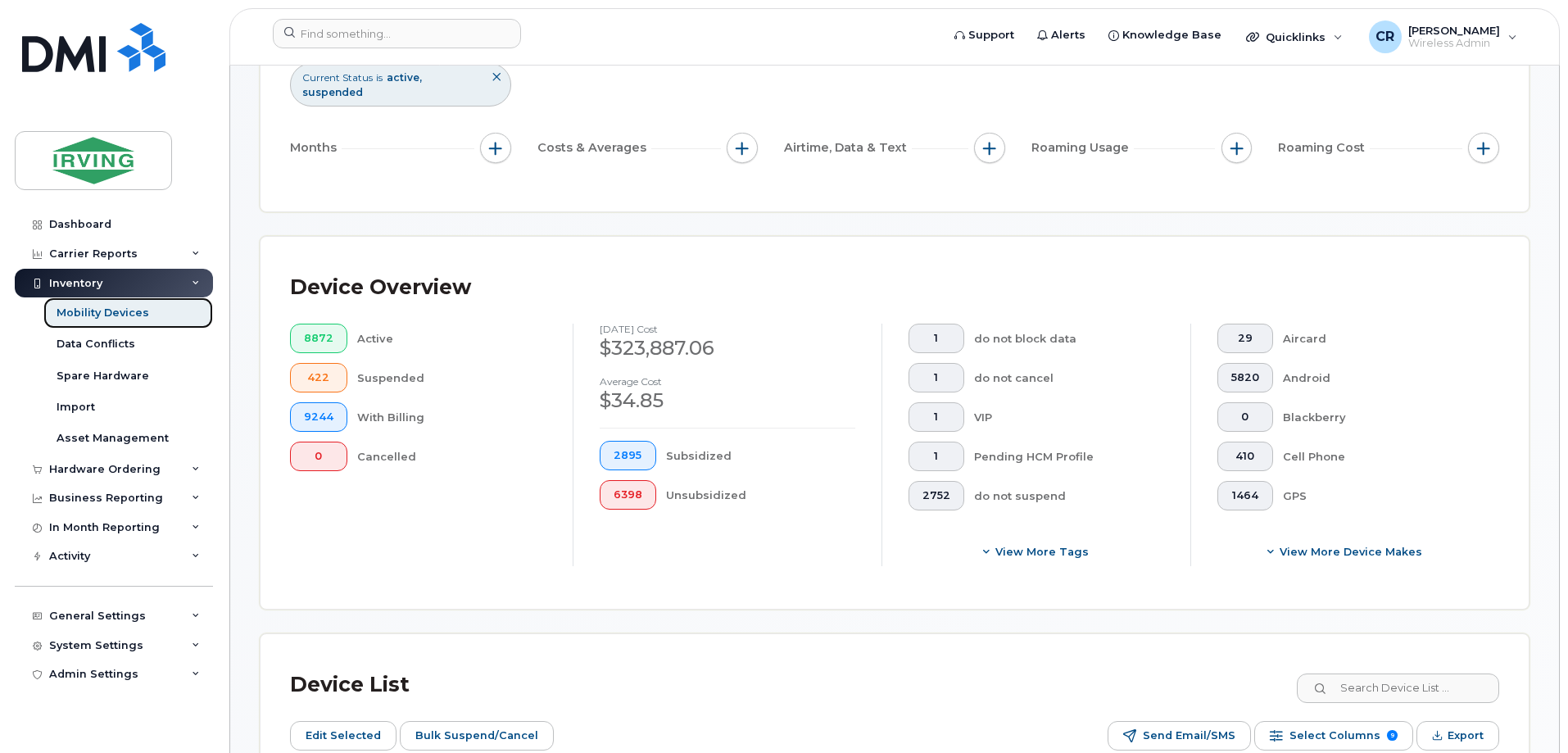
scroll to position [409, 0]
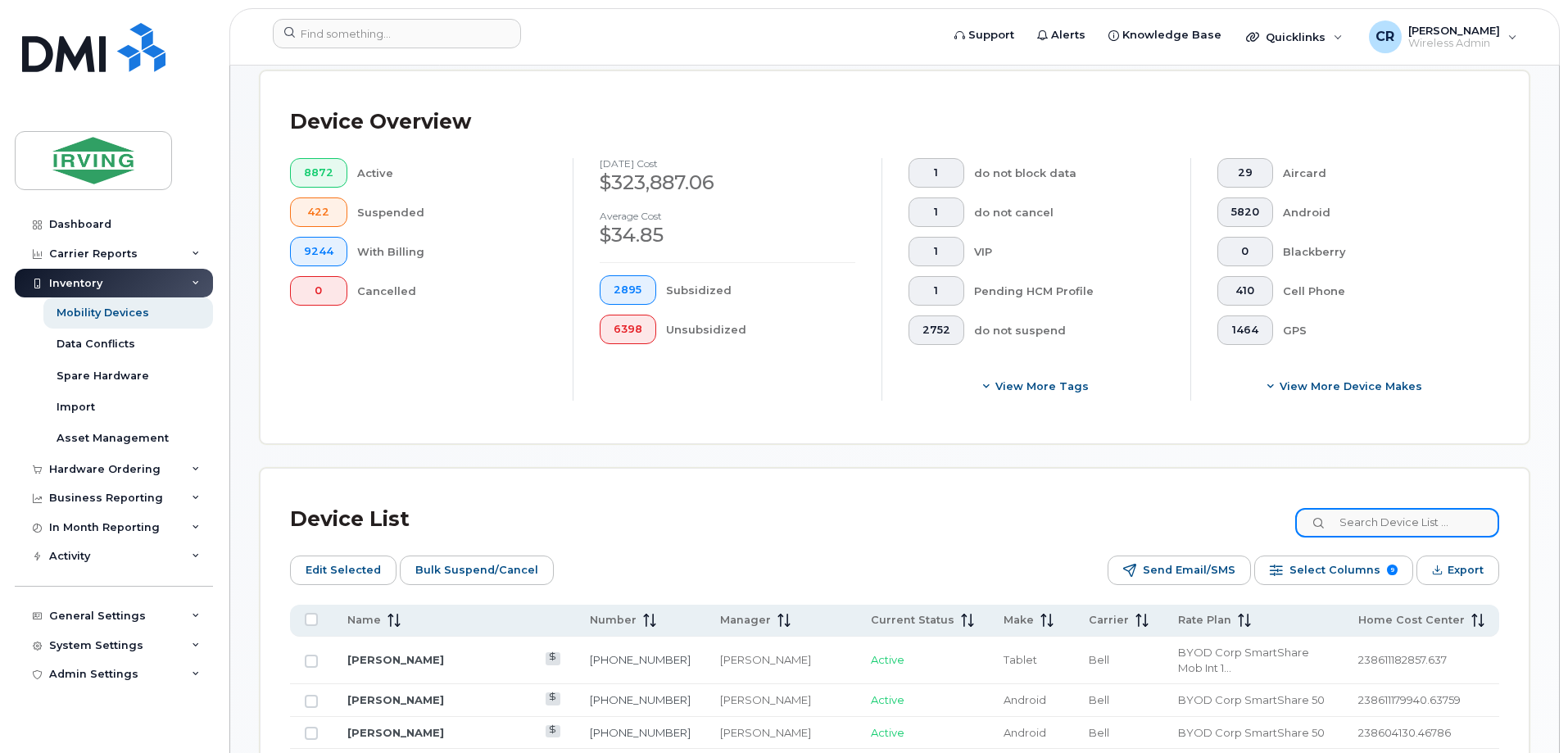
click at [1372, 514] on input at bounding box center [1397, 523] width 204 height 29
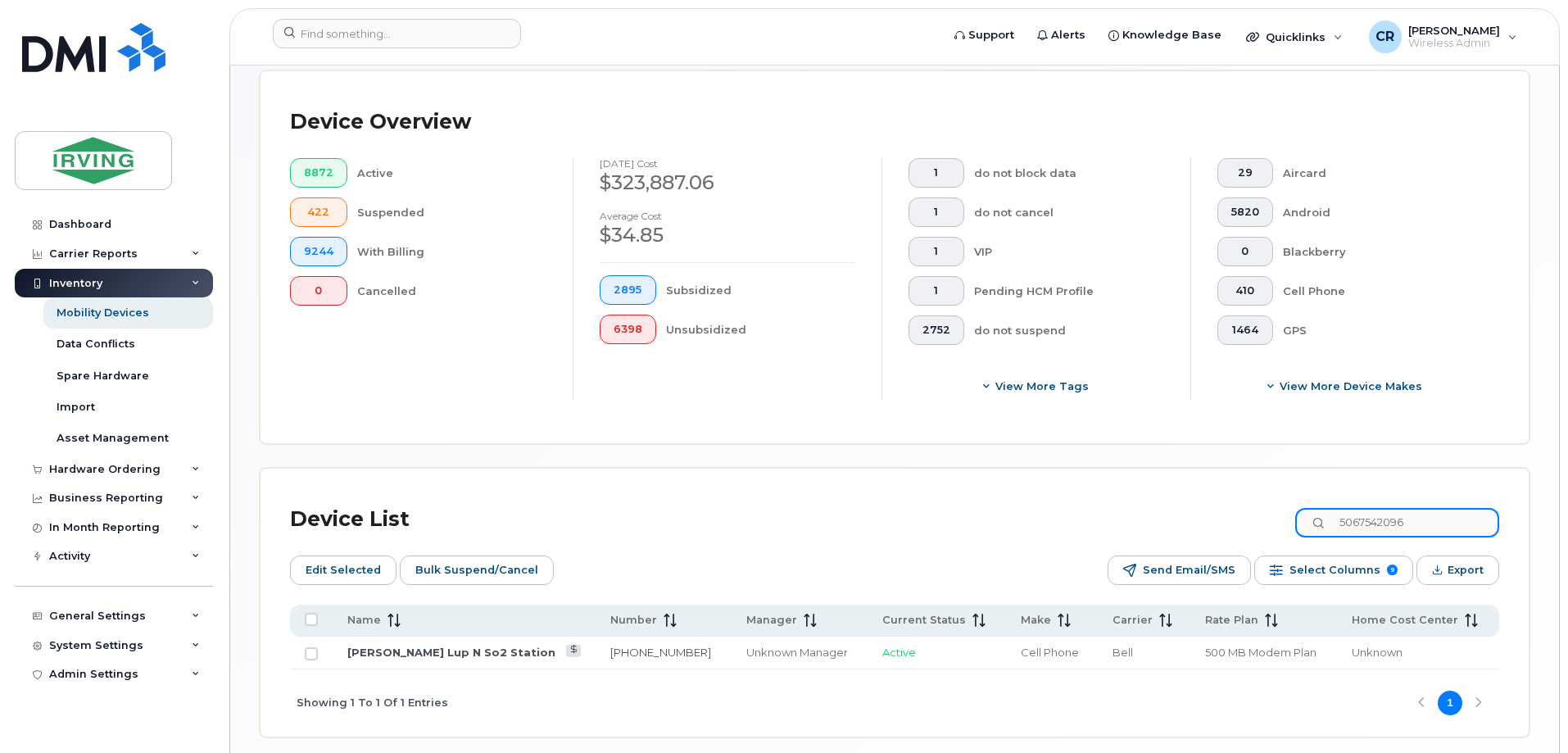
type input "5067542096"
